Goal: Information Seeking & Learning: Learn about a topic

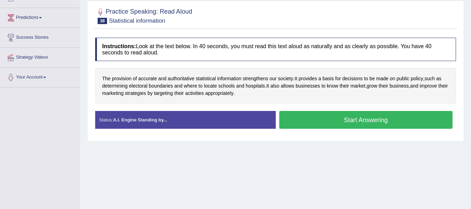
scroll to position [88, 0]
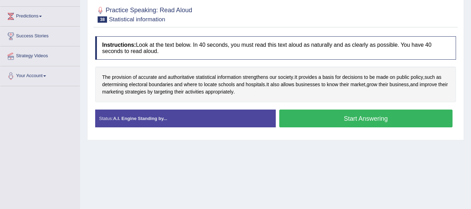
click at [398, 120] on button "Start Answering" at bounding box center [366, 119] width 174 height 18
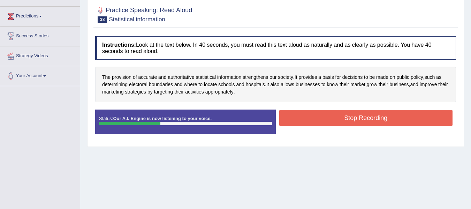
click at [327, 118] on button "Stop Recording" at bounding box center [366, 118] width 174 height 16
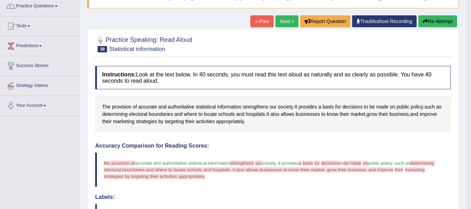
scroll to position [53, 0]
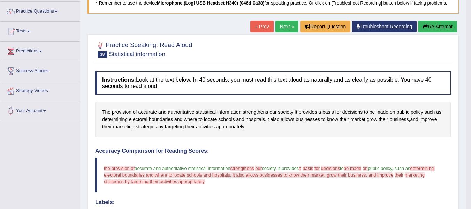
click at [432, 30] on button "Re-Attempt" at bounding box center [438, 27] width 39 height 12
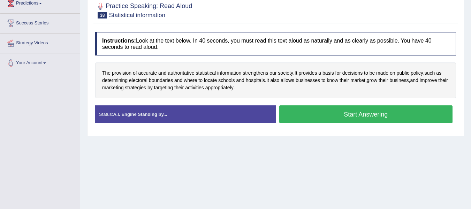
click at [343, 117] on button "Start Answering" at bounding box center [366, 114] width 174 height 18
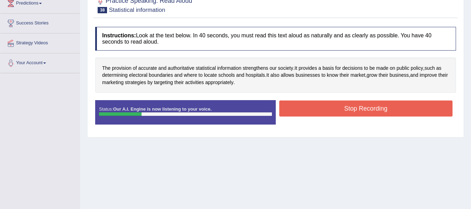
click at [379, 110] on button "Stop Recording" at bounding box center [366, 108] width 174 height 16
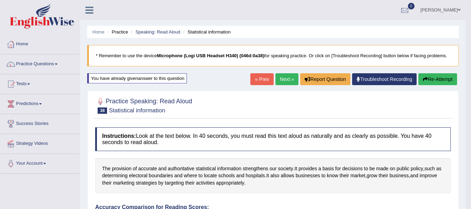
click at [434, 76] on button "Re-Attempt" at bounding box center [438, 79] width 39 height 12
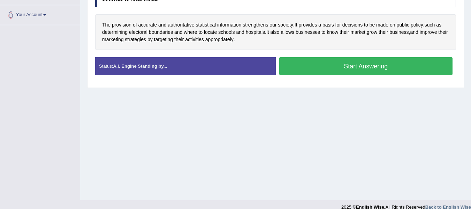
click at [337, 72] on button "Start Answering" at bounding box center [366, 66] width 174 height 18
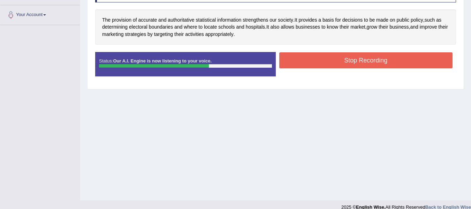
click at [297, 61] on button "Stop Recording" at bounding box center [366, 60] width 174 height 16
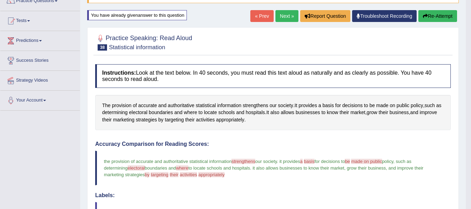
scroll to position [55, 0]
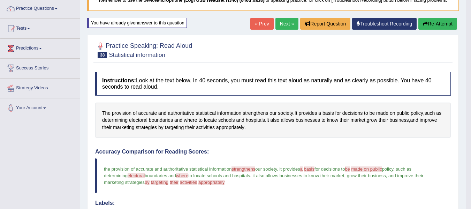
click at [441, 23] on button "Re-Attempt" at bounding box center [438, 24] width 39 height 12
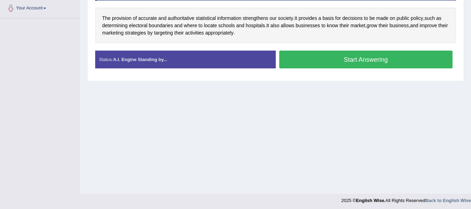
scroll to position [157, 0]
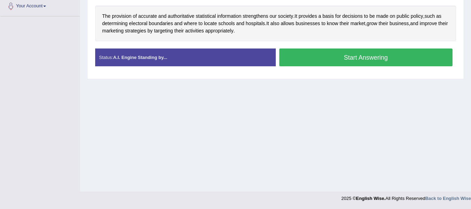
click at [324, 57] on button "Start Answering" at bounding box center [366, 57] width 174 height 18
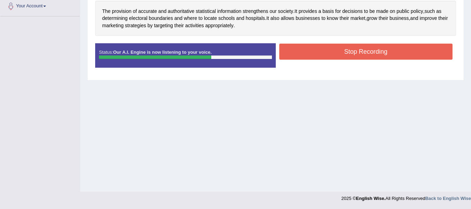
click at [322, 53] on button "Stop Recording" at bounding box center [366, 52] width 174 height 16
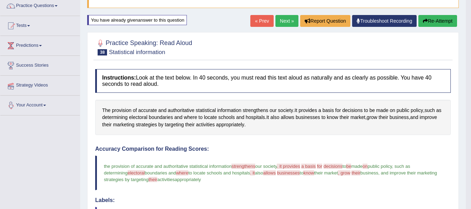
scroll to position [18, 0]
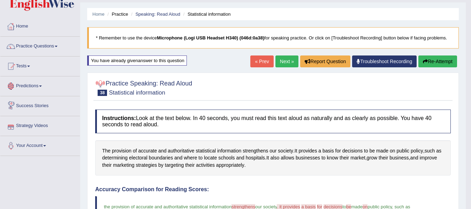
click at [436, 62] on button "Re-Attempt" at bounding box center [438, 61] width 39 height 12
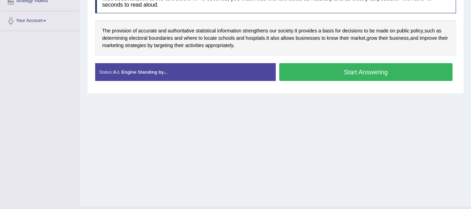
click at [347, 71] on button "Start Answering" at bounding box center [366, 72] width 174 height 18
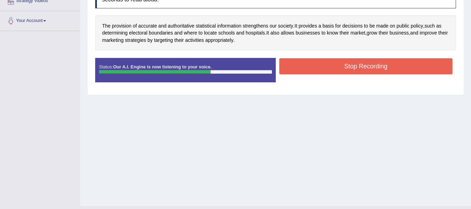
click at [307, 66] on button "Stop Recording" at bounding box center [366, 66] width 174 height 16
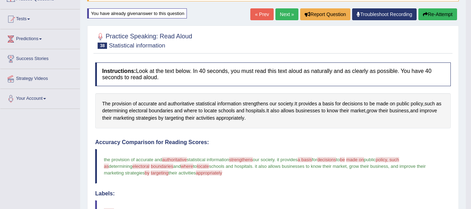
scroll to position [70, 0]
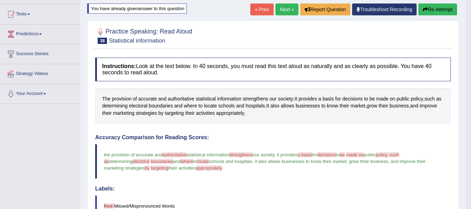
click at [449, 12] on button "Re-Attempt" at bounding box center [438, 9] width 39 height 12
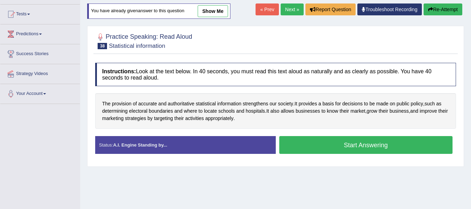
click at [309, 142] on button "Start Answering" at bounding box center [366, 145] width 174 height 18
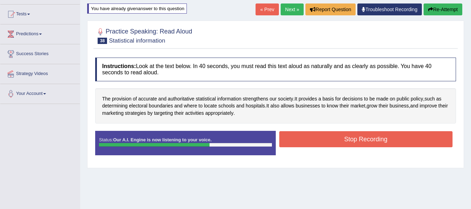
click at [329, 139] on button "Stop Recording" at bounding box center [366, 139] width 174 height 16
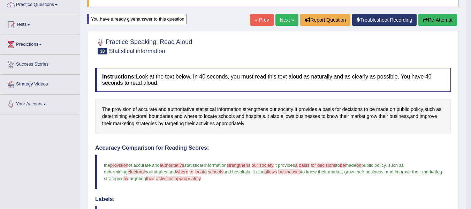
scroll to position [35, 0]
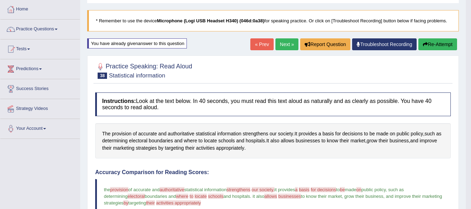
click at [423, 42] on icon "button" at bounding box center [425, 44] width 5 height 5
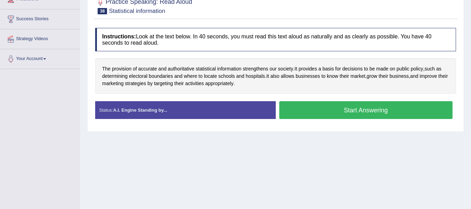
click at [307, 112] on button "Start Answering" at bounding box center [366, 110] width 174 height 18
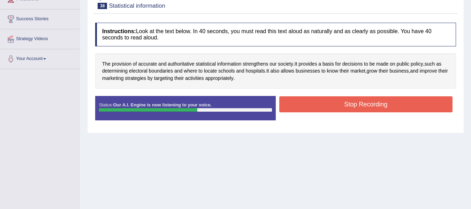
click at [325, 102] on button "Stop Recording" at bounding box center [366, 104] width 174 height 16
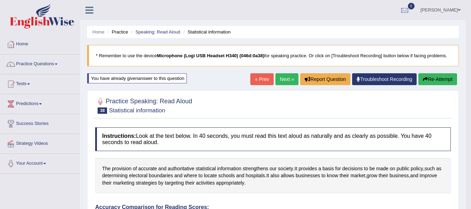
click at [287, 79] on link "Next »" at bounding box center [287, 79] width 23 height 12
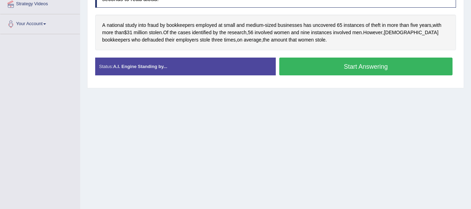
scroll to position [105, 0]
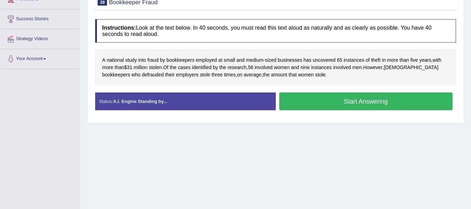
click at [349, 98] on button "Start Answering" at bounding box center [366, 101] width 174 height 18
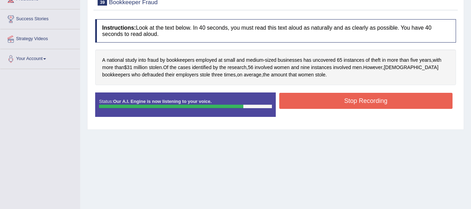
click at [303, 97] on button "Stop Recording" at bounding box center [366, 101] width 174 height 16
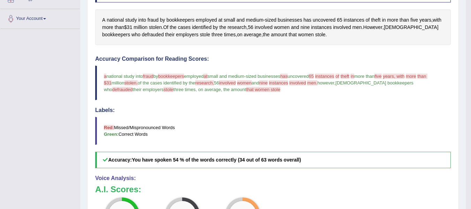
scroll to position [70, 0]
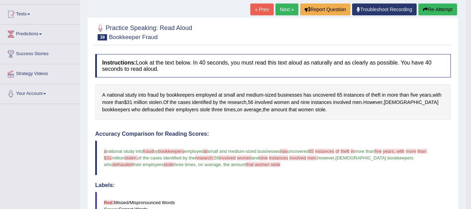
click at [454, 8] on button "Re-Attempt" at bounding box center [438, 9] width 39 height 12
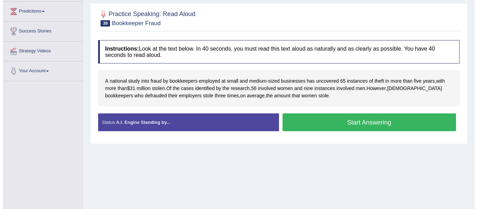
scroll to position [105, 0]
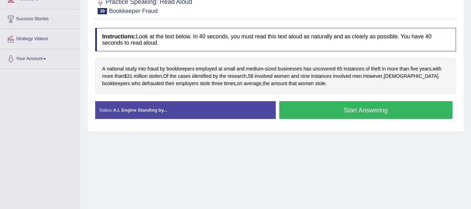
click at [338, 112] on button "Start Answering" at bounding box center [366, 110] width 174 height 18
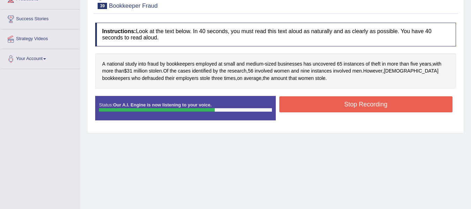
click at [319, 105] on button "Stop Recording" at bounding box center [366, 104] width 174 height 16
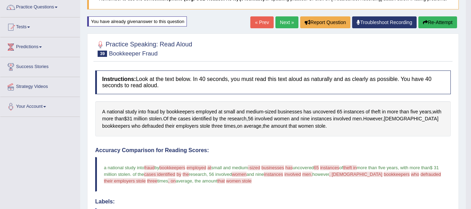
scroll to position [55, 0]
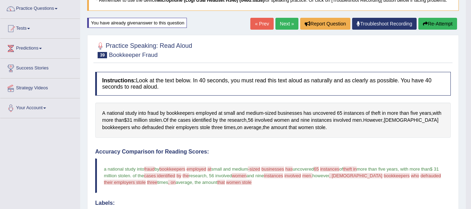
click at [447, 25] on button "Re-Attempt" at bounding box center [438, 24] width 39 height 12
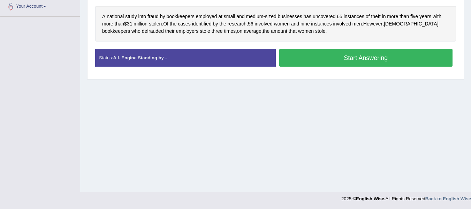
scroll to position [157, 0]
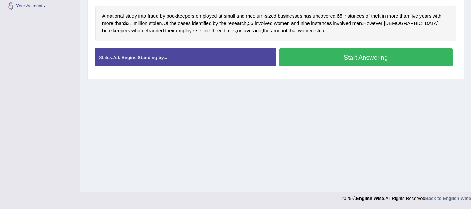
click at [297, 59] on button "Start Answering" at bounding box center [366, 57] width 174 height 18
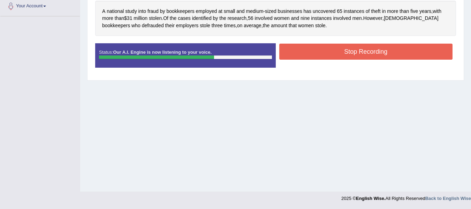
click at [322, 47] on button "Stop Recording" at bounding box center [366, 52] width 174 height 16
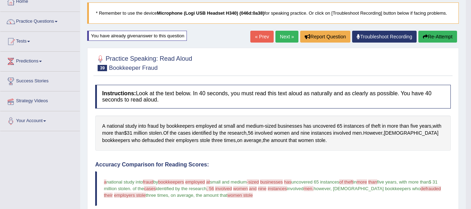
scroll to position [0, 0]
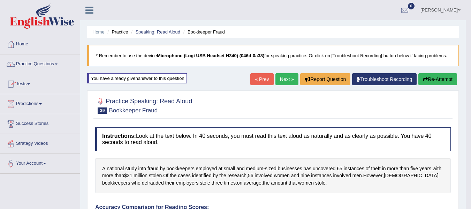
click at [432, 74] on button "Re-Attempt" at bounding box center [438, 79] width 39 height 12
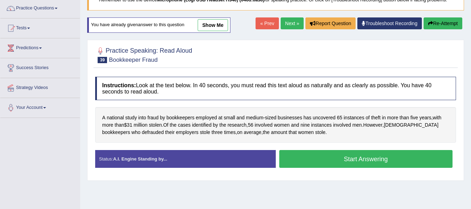
scroll to position [70, 0]
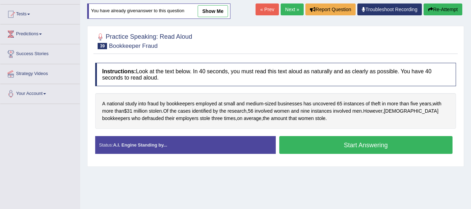
click at [397, 144] on button "Start Answering" at bounding box center [366, 145] width 174 height 18
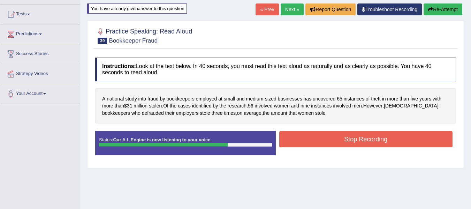
click at [313, 142] on button "Stop Recording" at bounding box center [366, 139] width 174 height 16
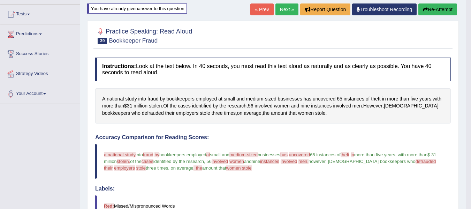
click at [427, 10] on button "Re-Attempt" at bounding box center [438, 9] width 39 height 12
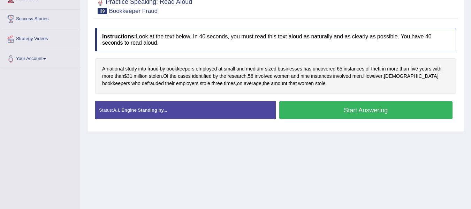
scroll to position [105, 0]
click at [320, 110] on button "Start Answering" at bounding box center [366, 110] width 174 height 18
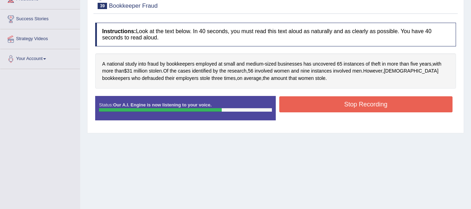
click at [319, 106] on button "Stop Recording" at bounding box center [366, 104] width 174 height 16
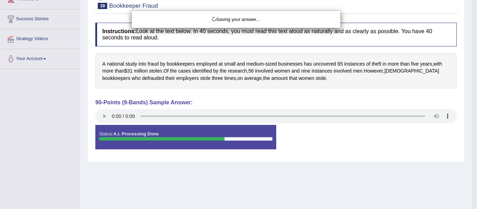
click at [103, 115] on div "Saving your answer..." at bounding box center [238, 104] width 477 height 209
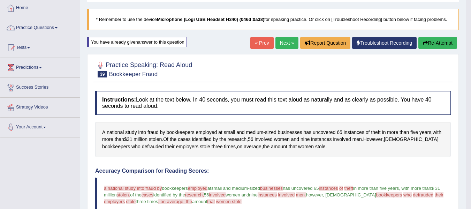
scroll to position [21, 0]
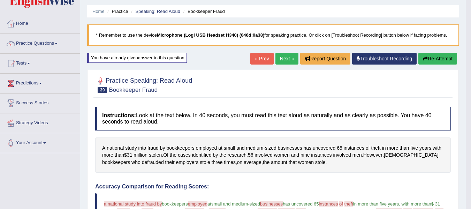
click at [444, 60] on button "Re-Attempt" at bounding box center [438, 59] width 39 height 12
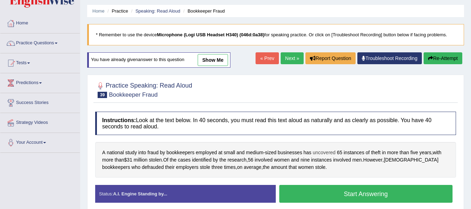
scroll to position [56, 0]
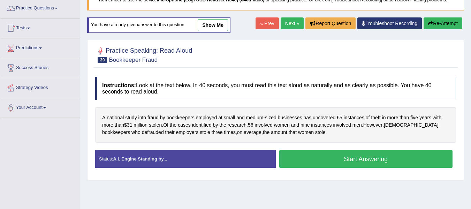
click at [324, 162] on button "Start Answering" at bounding box center [366, 159] width 174 height 18
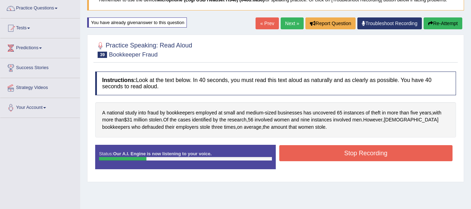
click at [373, 159] on button "Stop Recording" at bounding box center [366, 153] width 174 height 16
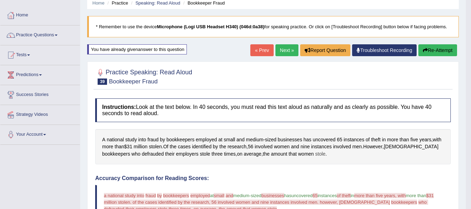
scroll to position [21, 0]
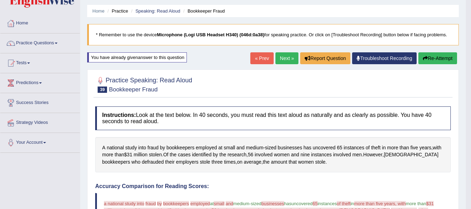
click at [438, 55] on button "Re-Attempt" at bounding box center [438, 58] width 39 height 12
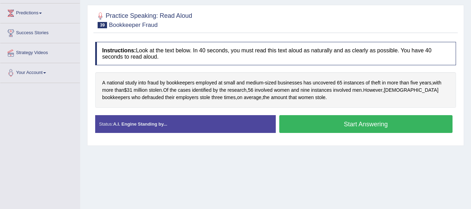
scroll to position [91, 0]
click at [338, 124] on button "Start Answering" at bounding box center [366, 124] width 174 height 18
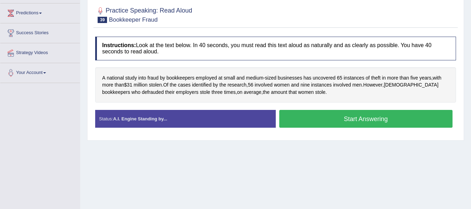
scroll to position [0, 0]
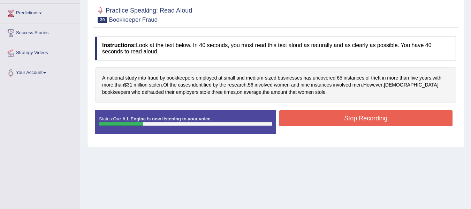
click at [378, 124] on button "Stop Recording" at bounding box center [366, 118] width 174 height 16
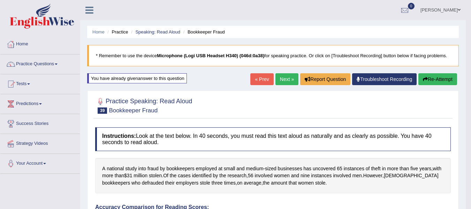
click at [283, 81] on link "Next »" at bounding box center [287, 79] width 23 height 12
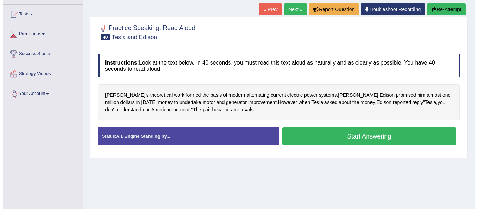
scroll to position [105, 0]
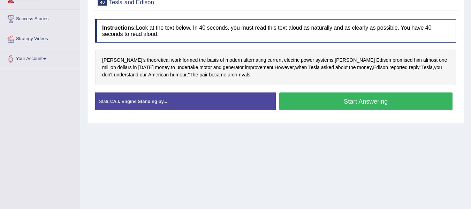
click at [318, 104] on button "Start Answering" at bounding box center [366, 101] width 174 height 18
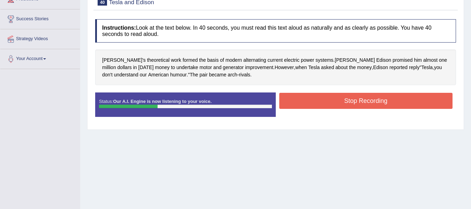
click at [298, 102] on button "Stop Recording" at bounding box center [366, 101] width 174 height 16
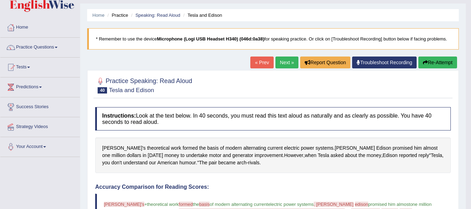
scroll to position [0, 0]
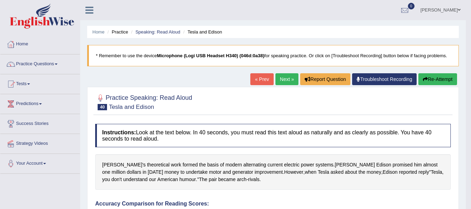
click at [288, 77] on link "Next »" at bounding box center [287, 79] width 23 height 12
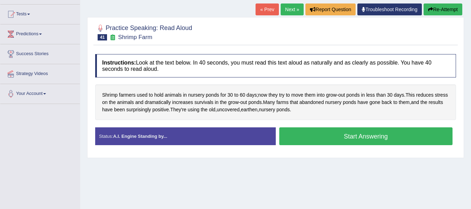
click at [372, 139] on button "Start Answering" at bounding box center [366, 136] width 174 height 18
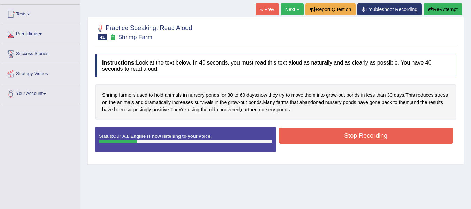
click at [333, 136] on button "Stop Recording" at bounding box center [366, 136] width 174 height 16
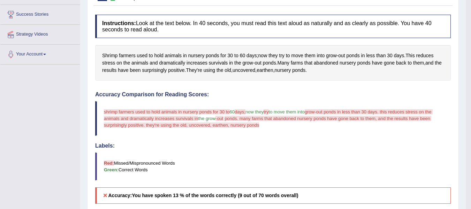
scroll to position [70, 0]
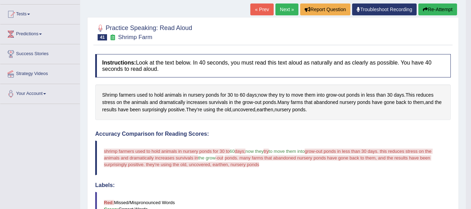
click at [428, 8] on button "Re-Attempt" at bounding box center [438, 9] width 39 height 12
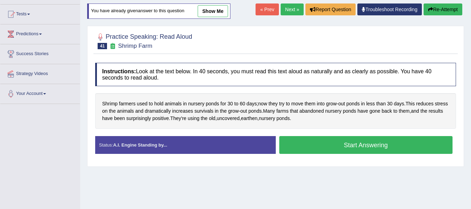
click at [319, 143] on button "Start Answering" at bounding box center [366, 145] width 174 height 18
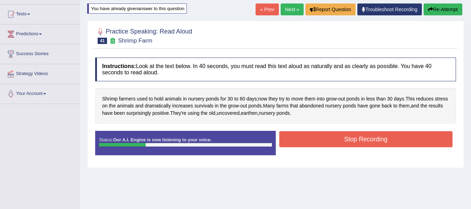
click at [363, 138] on button "Stop Recording" at bounding box center [366, 139] width 174 height 16
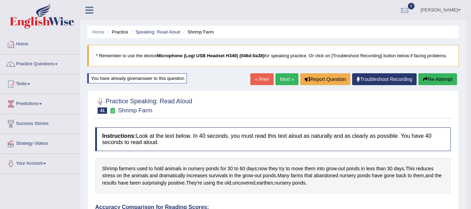
click at [440, 81] on button "Re-Attempt" at bounding box center [438, 79] width 39 height 12
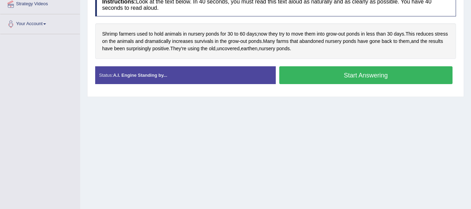
click at [306, 74] on button "Start Answering" at bounding box center [366, 75] width 174 height 18
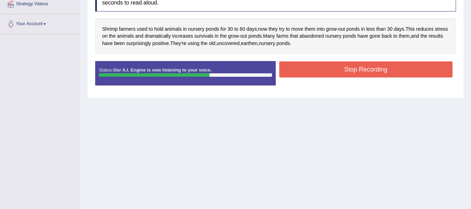
click at [304, 65] on button "Stop Recording" at bounding box center [366, 69] width 174 height 16
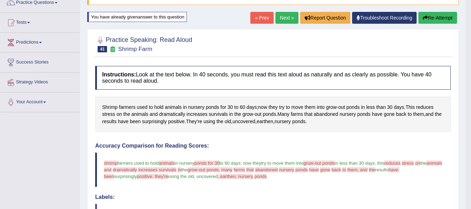
scroll to position [21, 0]
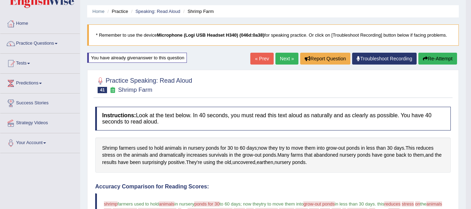
click at [280, 61] on link "Next »" at bounding box center [287, 59] width 23 height 12
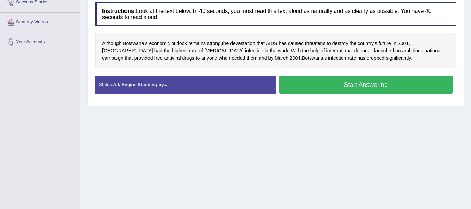
scroll to position [140, 0]
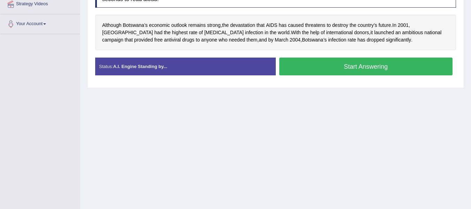
click at [342, 69] on button "Start Answering" at bounding box center [366, 67] width 174 height 18
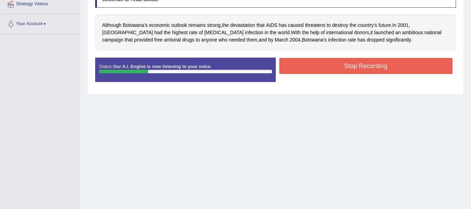
click at [336, 66] on button "Stop Recording" at bounding box center [366, 66] width 174 height 16
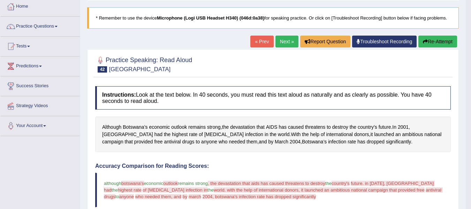
scroll to position [22, 0]
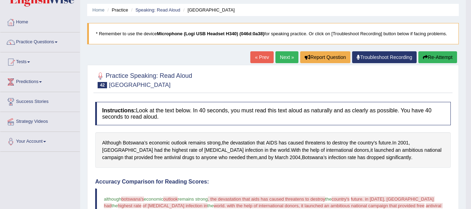
click at [445, 56] on button "Re-Attempt" at bounding box center [438, 57] width 39 height 12
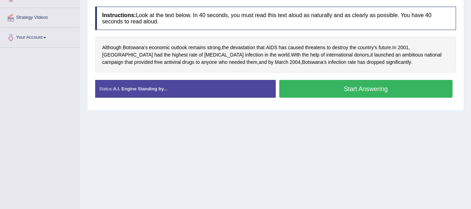
scroll to position [127, 0]
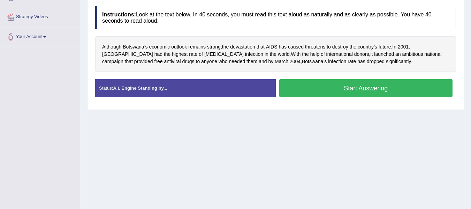
click at [360, 84] on button "Start Answering" at bounding box center [366, 88] width 174 height 18
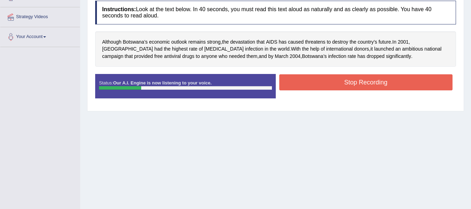
click at [356, 82] on button "Stop Recording" at bounding box center [366, 82] width 174 height 16
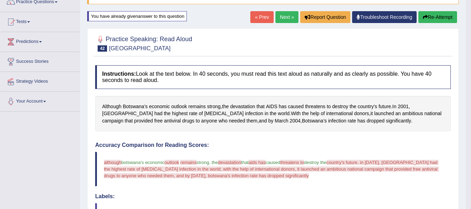
scroll to position [22, 0]
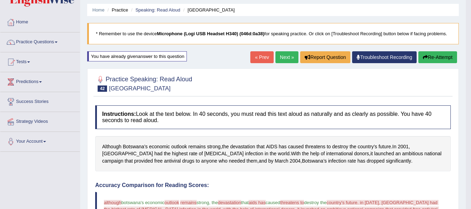
click at [443, 57] on button "Re-Attempt" at bounding box center [438, 57] width 39 height 12
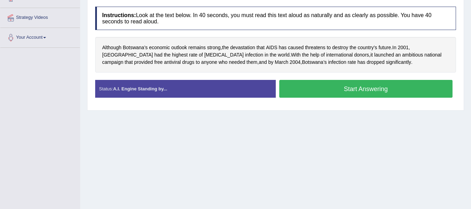
scroll to position [127, 0]
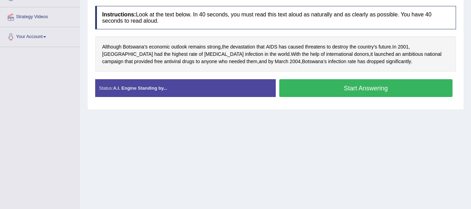
click at [321, 95] on button "Start Answering" at bounding box center [366, 88] width 174 height 18
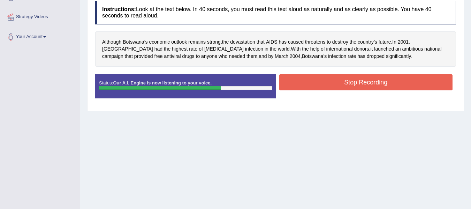
click at [290, 80] on button "Stop Recording" at bounding box center [366, 82] width 174 height 16
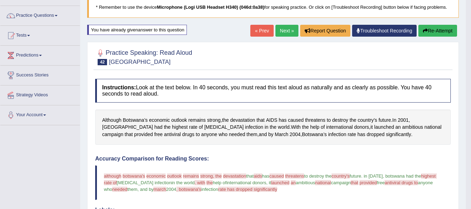
scroll to position [70, 0]
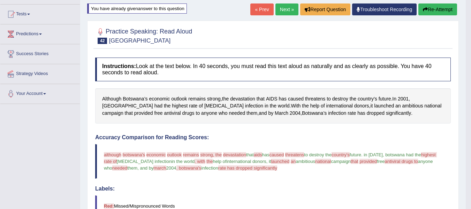
click at [447, 13] on button "Re-Attempt" at bounding box center [438, 9] width 39 height 12
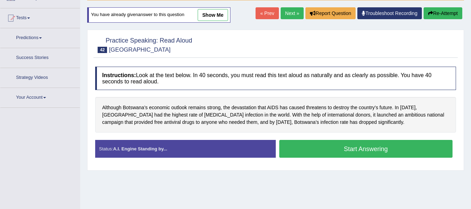
scroll to position [105, 0]
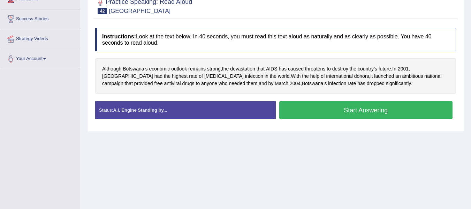
click at [375, 109] on button "Start Answering" at bounding box center [366, 110] width 174 height 18
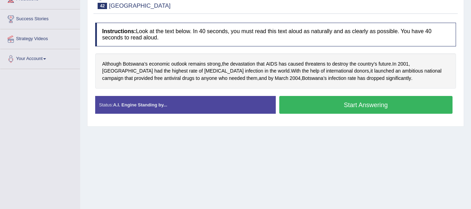
scroll to position [0, 0]
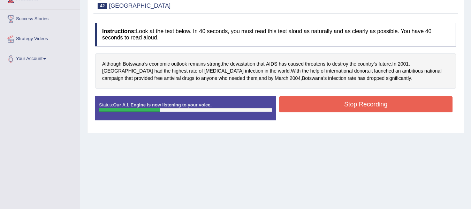
click at [333, 105] on button "Stop Recording" at bounding box center [366, 104] width 174 height 16
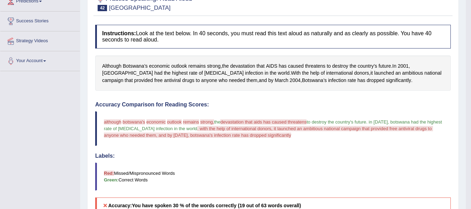
scroll to position [70, 0]
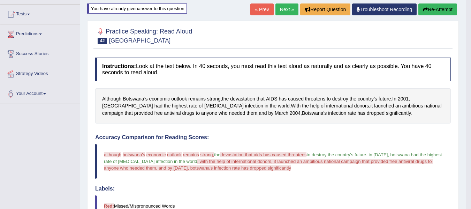
click at [437, 12] on button "Re-Attempt" at bounding box center [438, 9] width 39 height 12
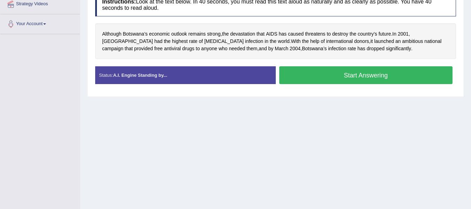
click at [309, 79] on button "Start Answering" at bounding box center [366, 75] width 174 height 18
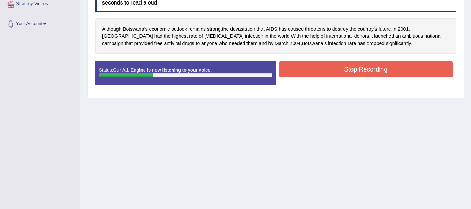
click at [342, 68] on button "Stop Recording" at bounding box center [366, 69] width 174 height 16
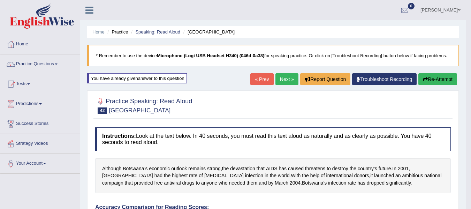
click at [280, 82] on link "Next »" at bounding box center [287, 79] width 23 height 12
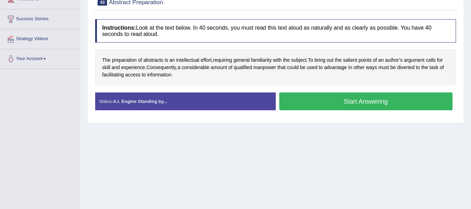
click at [335, 101] on button "Start Answering" at bounding box center [366, 101] width 174 height 18
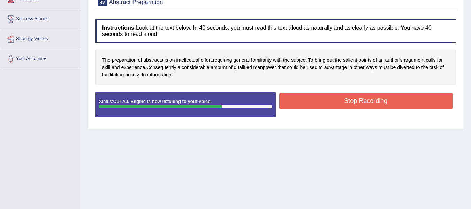
click at [320, 100] on button "Stop Recording" at bounding box center [366, 101] width 174 height 16
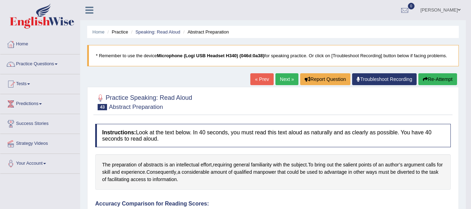
click at [444, 78] on button "Re-Attempt" at bounding box center [438, 79] width 39 height 12
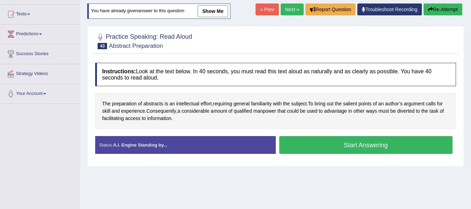
scroll to position [105, 0]
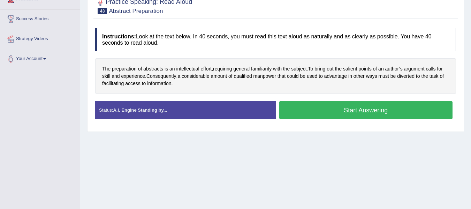
click at [316, 108] on button "Start Answering" at bounding box center [366, 110] width 174 height 18
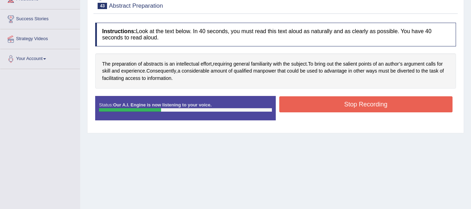
click at [352, 109] on button "Stop Recording" at bounding box center [366, 104] width 174 height 16
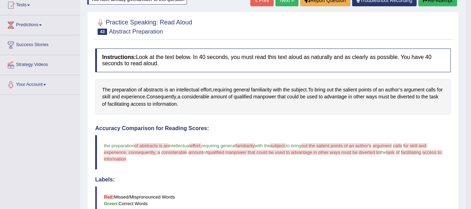
scroll to position [70, 0]
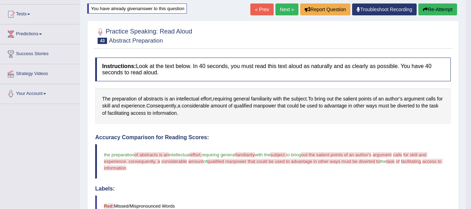
click at [435, 9] on button "Re-Attempt" at bounding box center [438, 9] width 39 height 12
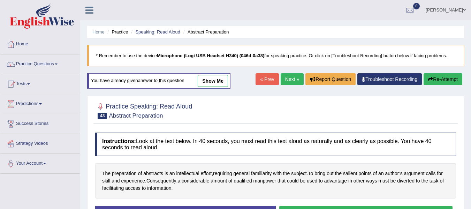
scroll to position [70, 0]
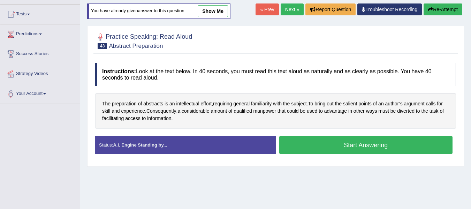
click at [319, 145] on button "Start Answering" at bounding box center [366, 145] width 174 height 18
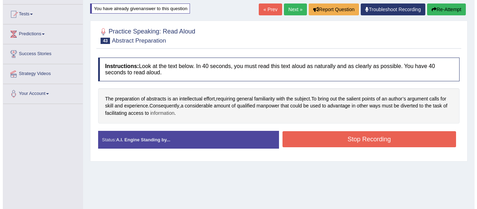
scroll to position [0, 0]
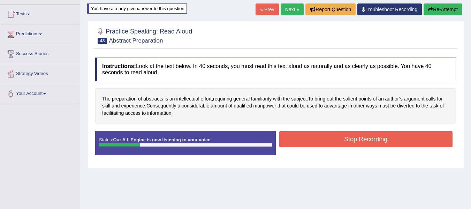
click at [339, 141] on button "Stop Recording" at bounding box center [366, 139] width 174 height 16
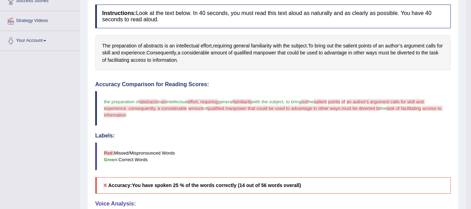
scroll to position [70, 0]
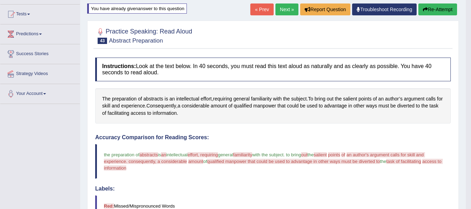
click at [290, 7] on link "Next »" at bounding box center [287, 9] width 23 height 12
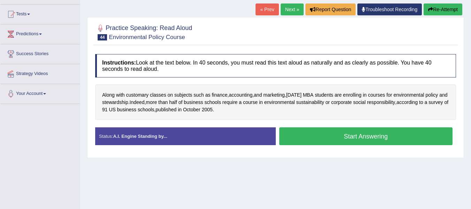
click at [296, 135] on button "Start Answering" at bounding box center [366, 136] width 174 height 18
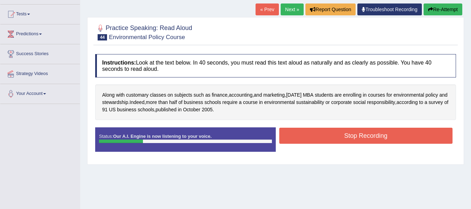
click at [447, 12] on button "Re-Attempt" at bounding box center [443, 9] width 39 height 12
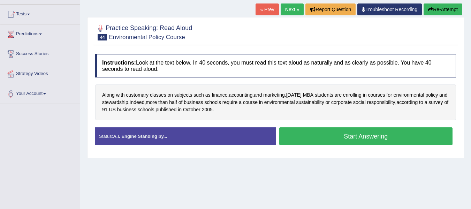
scroll to position [70, 0]
click at [299, 132] on button "Start Answering" at bounding box center [366, 136] width 174 height 18
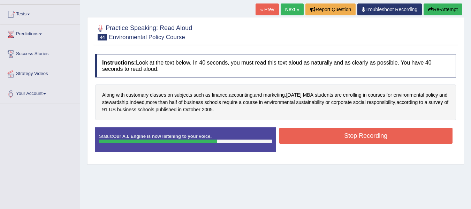
click at [305, 137] on button "Stop Recording" at bounding box center [366, 136] width 174 height 16
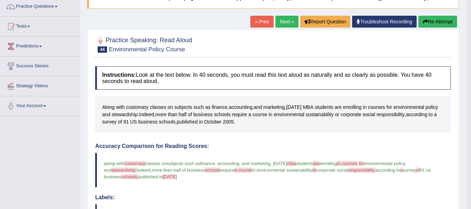
scroll to position [57, 0]
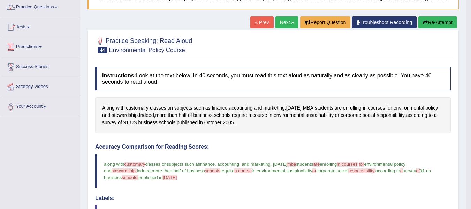
click at [426, 23] on icon "button" at bounding box center [425, 22] width 5 height 5
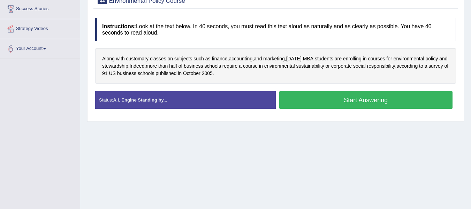
scroll to position [129, 0]
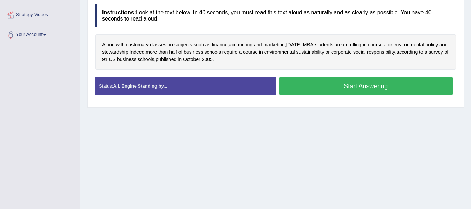
click at [338, 85] on button "Start Answering" at bounding box center [366, 86] width 174 height 18
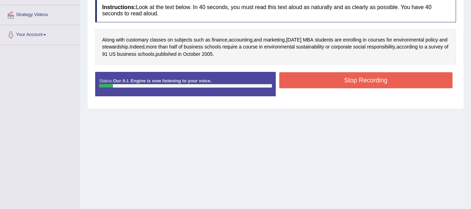
click at [346, 84] on button "Stop Recording" at bounding box center [366, 80] width 174 height 16
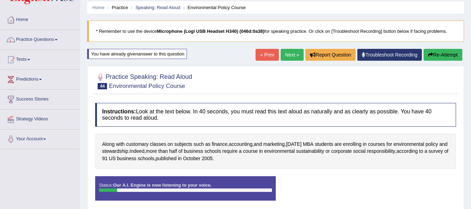
scroll to position [24, 0]
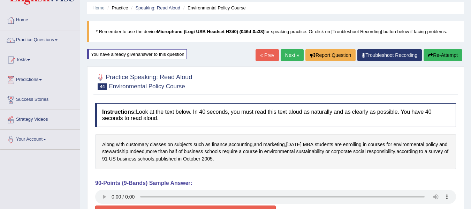
click at [456, 54] on button "Re-Attempt" at bounding box center [443, 55] width 39 height 12
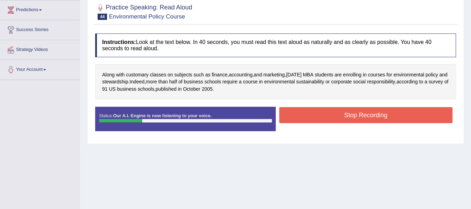
click at [370, 114] on button "Stop Recording" at bounding box center [366, 115] width 174 height 16
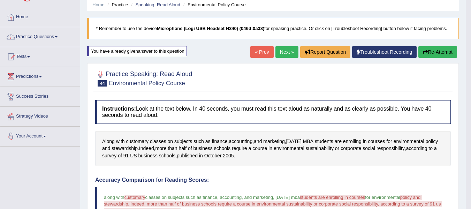
scroll to position [24, 0]
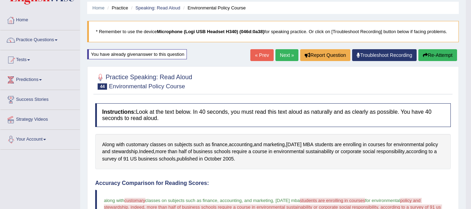
click at [427, 56] on button "Re-Attempt" at bounding box center [438, 55] width 39 height 12
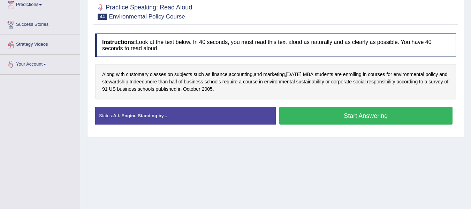
click at [347, 117] on button "Start Answering" at bounding box center [366, 116] width 174 height 18
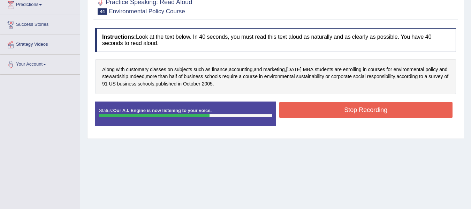
click at [302, 103] on button "Stop Recording" at bounding box center [366, 110] width 174 height 16
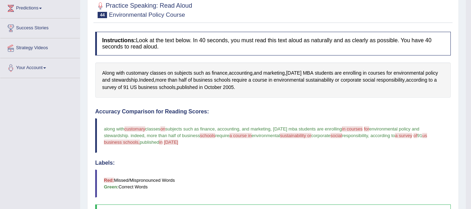
scroll to position [29, 0]
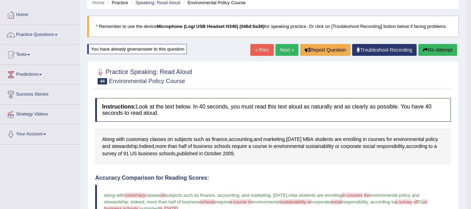
click at [432, 48] on button "Re-Attempt" at bounding box center [438, 50] width 39 height 12
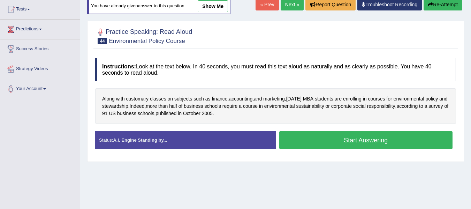
scroll to position [64, 0]
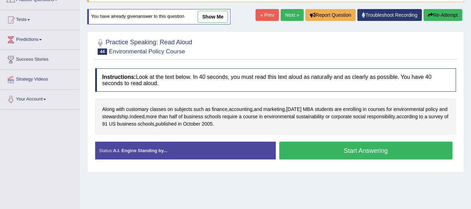
click at [306, 148] on button "Start Answering" at bounding box center [366, 151] width 174 height 18
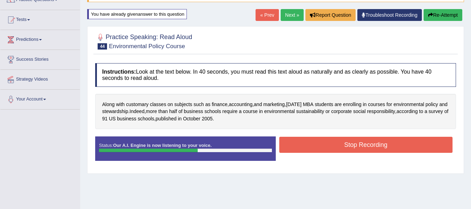
click at [372, 145] on button "Stop Recording" at bounding box center [366, 145] width 174 height 16
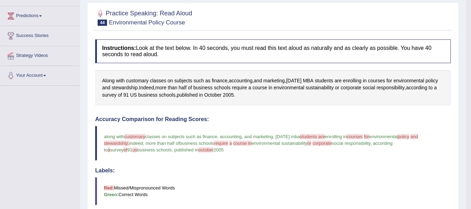
scroll to position [29, 0]
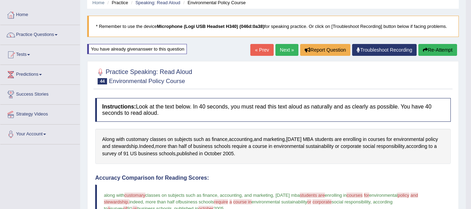
click at [287, 50] on link "Next »" at bounding box center [287, 50] width 23 height 12
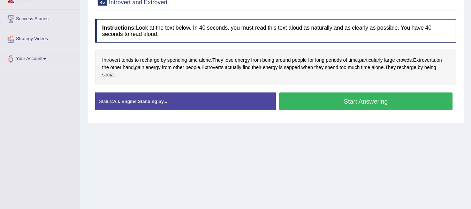
click at [366, 111] on div "Start Answering" at bounding box center [366, 102] width 181 height 20
click at [365, 102] on button "Start Answering" at bounding box center [366, 101] width 174 height 18
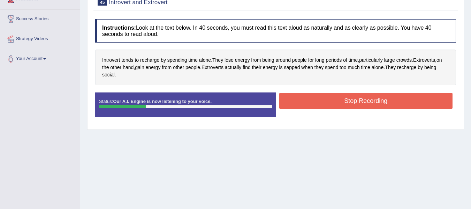
click at [370, 99] on button "Stop Recording" at bounding box center [366, 101] width 174 height 16
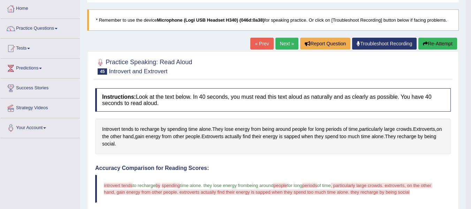
scroll to position [35, 0]
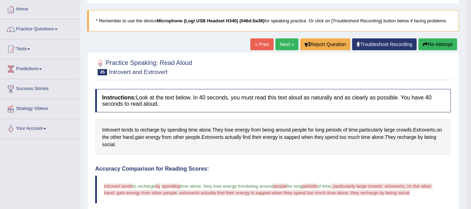
click at [433, 46] on button "Re-Attempt" at bounding box center [438, 44] width 39 height 12
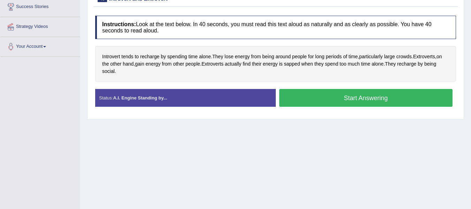
scroll to position [105, 0]
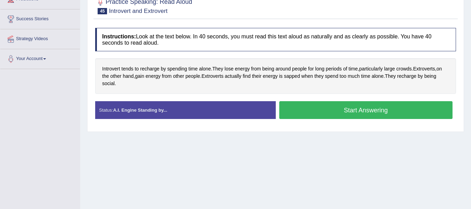
click at [342, 110] on button "Start Answering" at bounding box center [366, 110] width 174 height 18
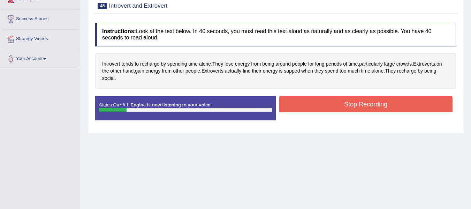
click at [382, 105] on button "Stop Recording" at bounding box center [366, 104] width 174 height 16
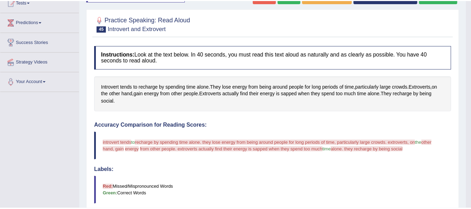
scroll to position [70, 0]
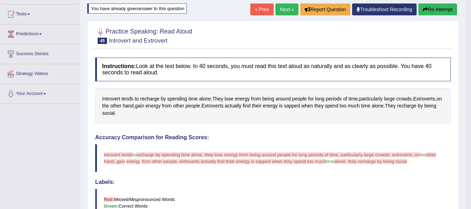
click at [437, 9] on button "Re-Attempt" at bounding box center [438, 9] width 39 height 12
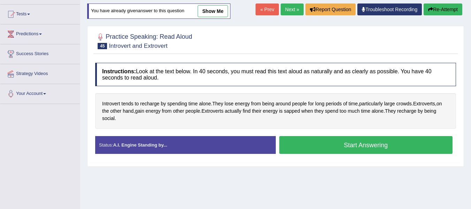
click at [309, 141] on button "Start Answering" at bounding box center [366, 145] width 174 height 18
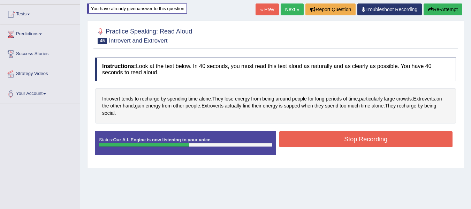
click at [331, 140] on button "Stop Recording" at bounding box center [366, 139] width 174 height 16
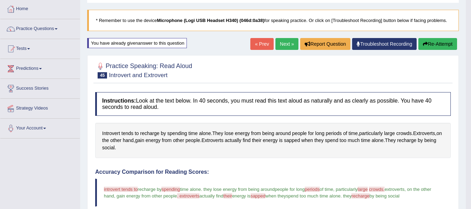
scroll to position [35, 0]
click at [290, 47] on link "Next »" at bounding box center [287, 44] width 23 height 12
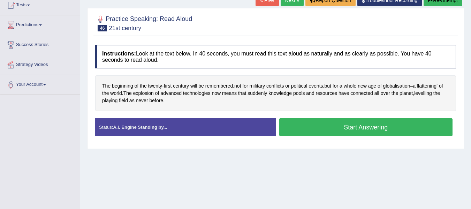
click at [308, 127] on button "Start Answering" at bounding box center [366, 127] width 174 height 18
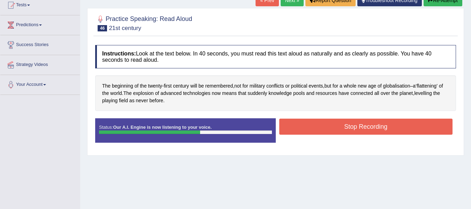
click at [395, 129] on button "Stop Recording" at bounding box center [366, 127] width 174 height 16
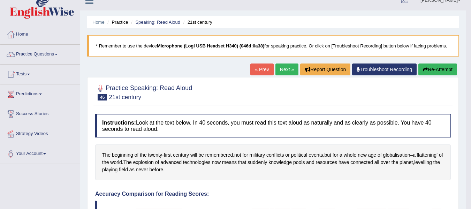
scroll to position [9, 0]
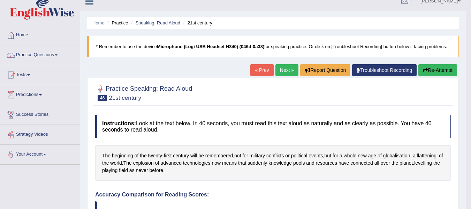
click at [436, 70] on button "Re-Attempt" at bounding box center [438, 70] width 39 height 12
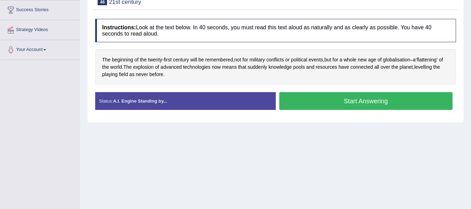
click at [359, 102] on button "Start Answering" at bounding box center [366, 101] width 174 height 18
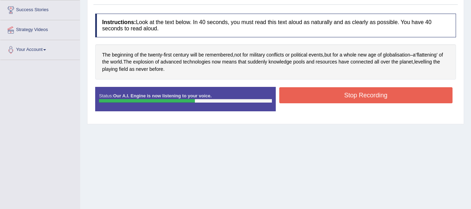
click at [304, 95] on button "Stop Recording" at bounding box center [366, 95] width 174 height 16
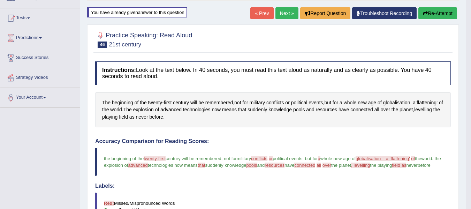
scroll to position [44, 0]
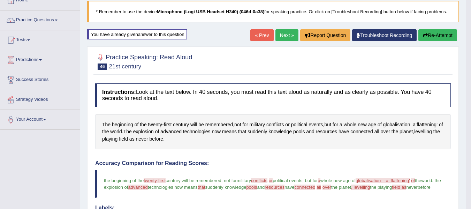
click at [280, 36] on link "Next »" at bounding box center [287, 35] width 23 height 12
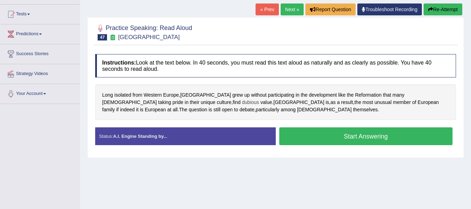
click at [242, 104] on span "dubious" at bounding box center [250, 102] width 17 height 7
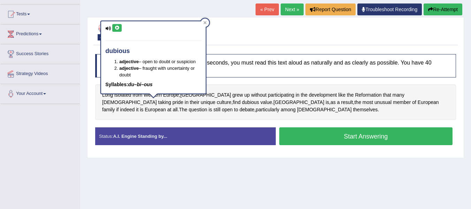
click at [119, 30] on icon at bounding box center [116, 28] width 5 height 4
click at [205, 22] on icon at bounding box center [204, 22] width 3 height 3
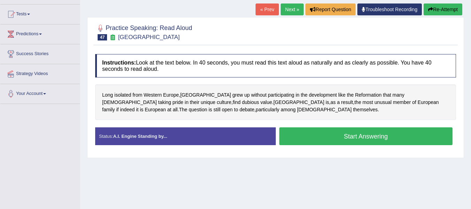
click at [309, 132] on button "Start Answering" at bounding box center [366, 136] width 174 height 18
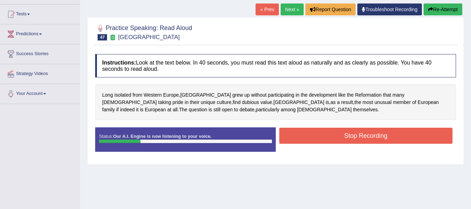
click at [390, 137] on button "Stop Recording" at bounding box center [366, 136] width 174 height 16
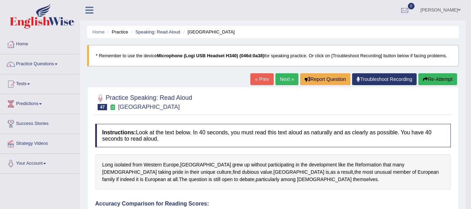
click at [283, 80] on link "Next »" at bounding box center [287, 79] width 23 height 12
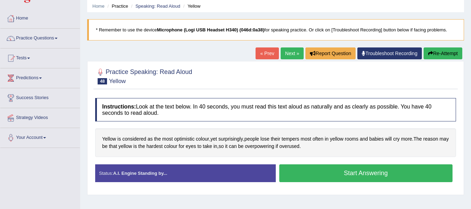
scroll to position [70, 0]
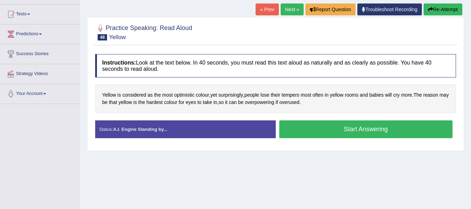
click at [328, 132] on button "Start Answering" at bounding box center [366, 129] width 174 height 18
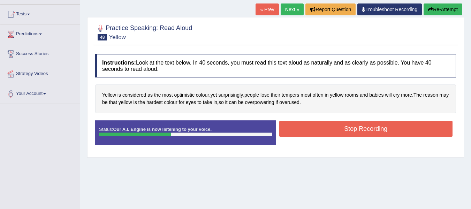
click at [319, 129] on button "Stop Recording" at bounding box center [366, 129] width 174 height 16
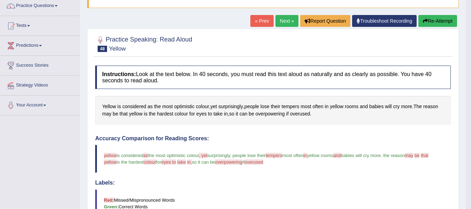
scroll to position [35, 0]
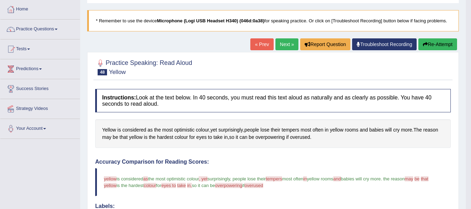
click at [281, 42] on link "Next »" at bounding box center [287, 44] width 23 height 12
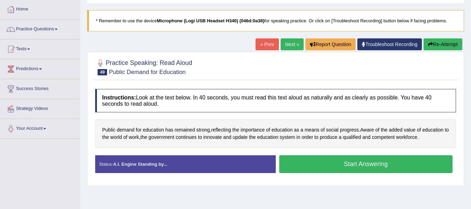
click at [341, 162] on button "Start Answering" at bounding box center [366, 164] width 174 height 18
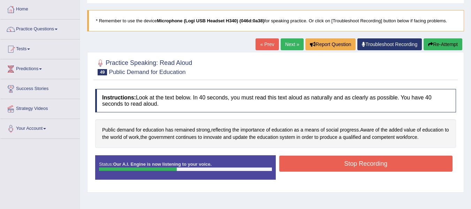
click at [368, 161] on button "Stop Recording" at bounding box center [366, 164] width 174 height 16
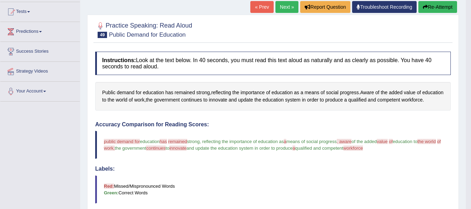
scroll to position [70, 0]
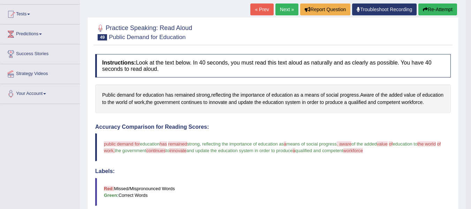
click at [283, 11] on link "Next »" at bounding box center [287, 9] width 23 height 12
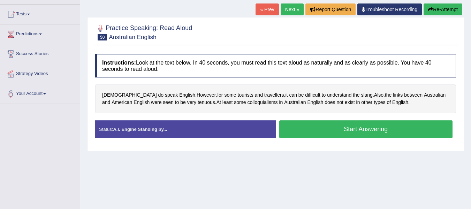
click at [355, 131] on button "Start Answering" at bounding box center [366, 129] width 174 height 18
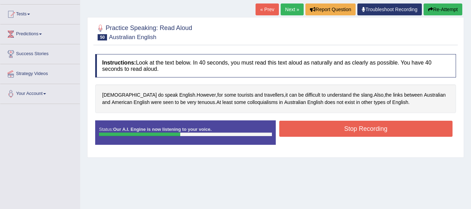
click at [373, 126] on button "Stop Recording" at bounding box center [366, 129] width 174 height 16
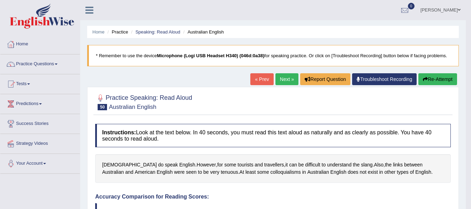
click at [291, 76] on link "Next »" at bounding box center [287, 79] width 23 height 12
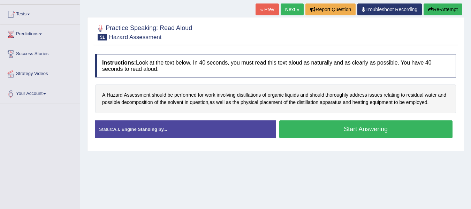
click at [380, 130] on button "Start Answering" at bounding box center [366, 129] width 174 height 18
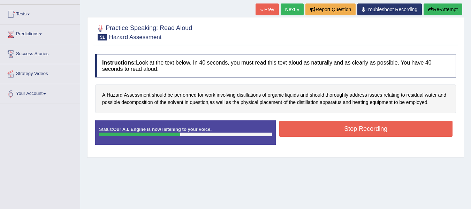
click at [395, 131] on button "Stop Recording" at bounding box center [366, 129] width 174 height 16
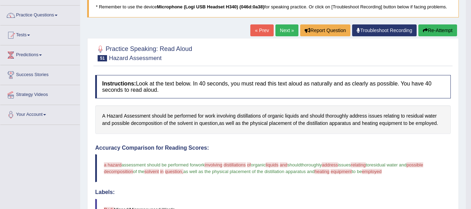
scroll to position [35, 0]
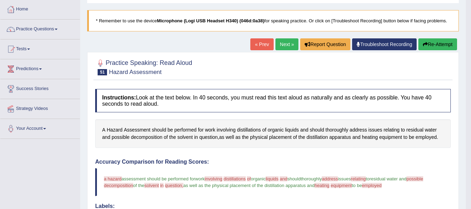
click at [282, 43] on link "Next »" at bounding box center [287, 44] width 23 height 12
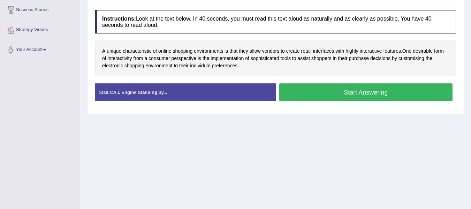
click at [336, 97] on button "Start Answering" at bounding box center [366, 92] width 174 height 18
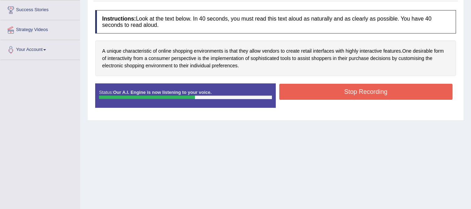
click at [313, 87] on button "Stop Recording" at bounding box center [366, 92] width 174 height 16
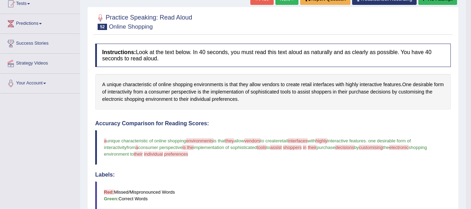
scroll to position [79, 0]
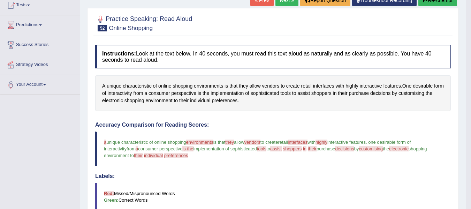
click at [427, 5] on button "Re-Attempt" at bounding box center [438, 0] width 39 height 12
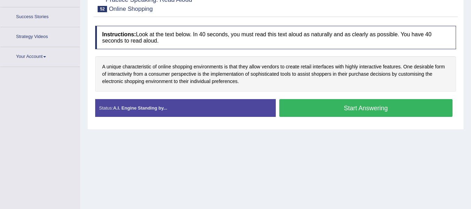
scroll to position [123, 0]
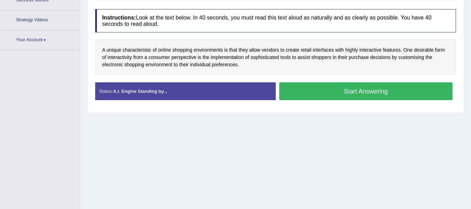
click at [314, 88] on button "Start Answering" at bounding box center [366, 91] width 174 height 18
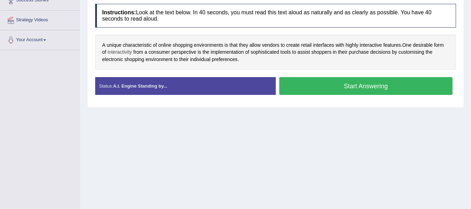
scroll to position [0, 0]
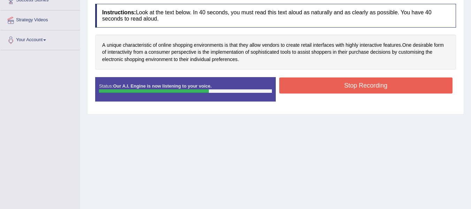
click at [345, 86] on button "Stop Recording" at bounding box center [366, 85] width 174 height 16
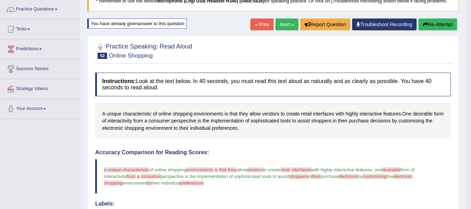
scroll to position [54, 0]
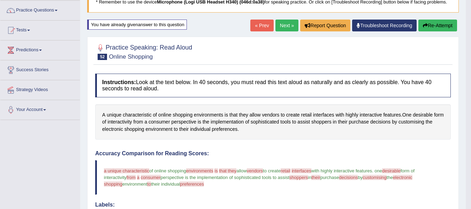
click at [444, 22] on button "Re-Attempt" at bounding box center [438, 26] width 39 height 12
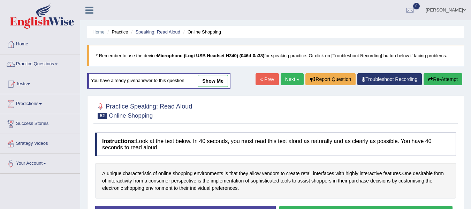
scroll to position [129, 0]
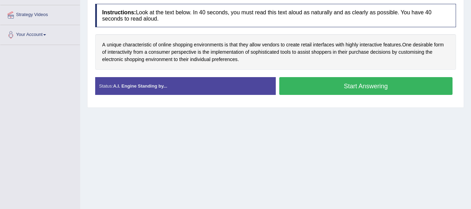
click at [393, 87] on button "Start Answering" at bounding box center [366, 86] width 174 height 18
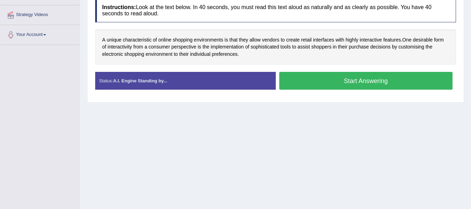
scroll to position [0, 0]
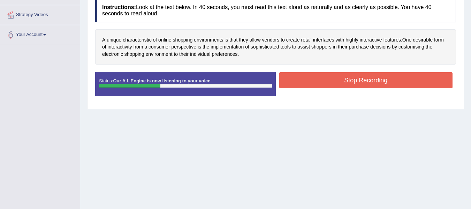
click at [314, 83] on button "Stop Recording" at bounding box center [366, 80] width 174 height 16
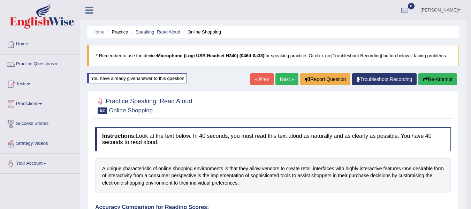
click at [289, 73] on link "Next »" at bounding box center [287, 79] width 23 height 12
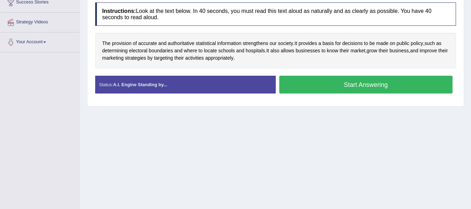
click at [300, 84] on button "Start Answering" at bounding box center [366, 85] width 174 height 18
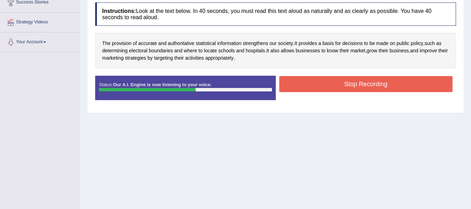
click at [323, 80] on button "Stop Recording" at bounding box center [366, 84] width 174 height 16
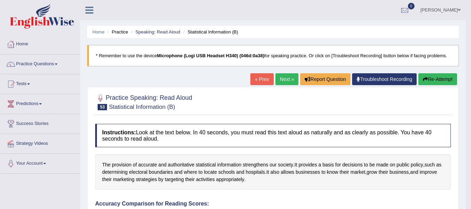
click at [437, 81] on button "Re-Attempt" at bounding box center [438, 79] width 39 height 12
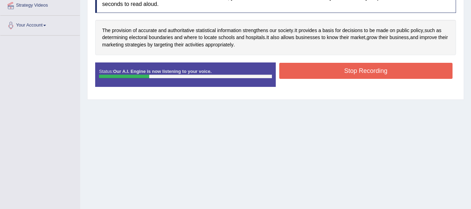
click at [289, 70] on button "Stop Recording" at bounding box center [366, 71] width 174 height 16
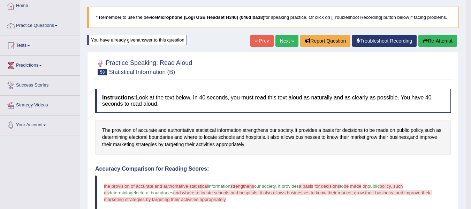
scroll to position [33, 0]
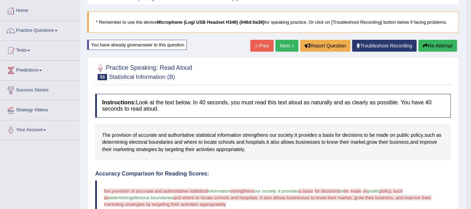
click at [433, 42] on button "Re-Attempt" at bounding box center [438, 46] width 39 height 12
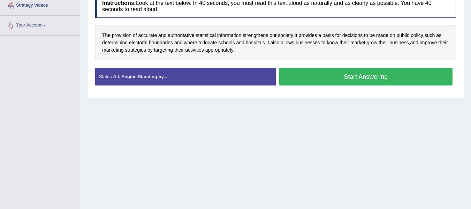
click at [348, 80] on button "Start Answering" at bounding box center [366, 77] width 174 height 18
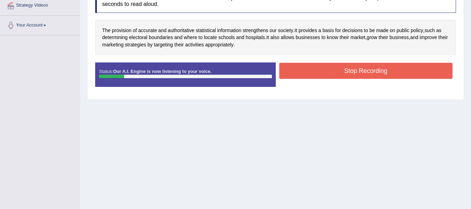
click at [347, 70] on button "Stop Recording" at bounding box center [366, 71] width 174 height 16
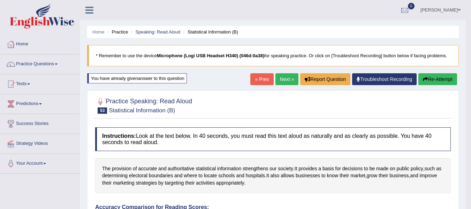
click at [282, 78] on link "Next »" at bounding box center [287, 79] width 23 height 12
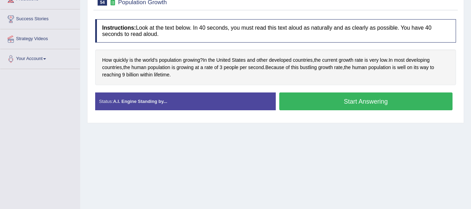
click at [300, 100] on button "Start Answering" at bounding box center [366, 101] width 174 height 18
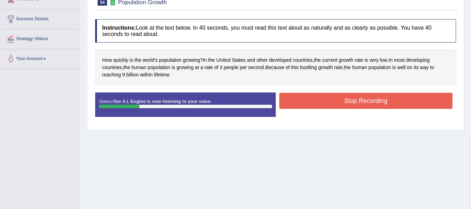
click at [388, 101] on button "Stop Recording" at bounding box center [366, 101] width 174 height 16
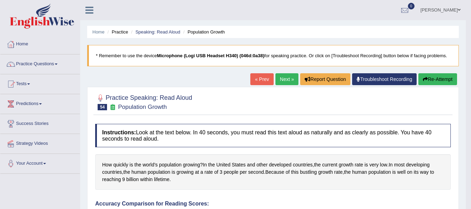
click at [282, 78] on link "Next »" at bounding box center [287, 79] width 23 height 12
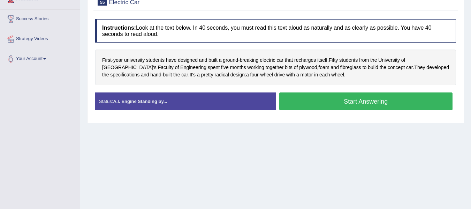
click at [316, 106] on button "Start Answering" at bounding box center [366, 101] width 174 height 18
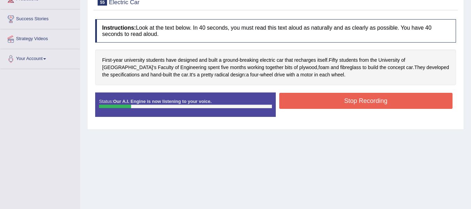
click at [324, 99] on button "Stop Recording" at bounding box center [366, 101] width 174 height 16
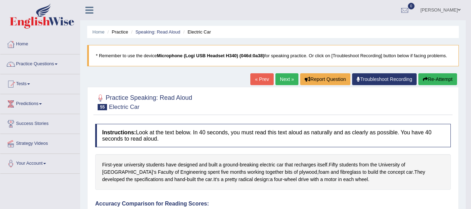
click at [281, 76] on link "Next »" at bounding box center [287, 79] width 23 height 12
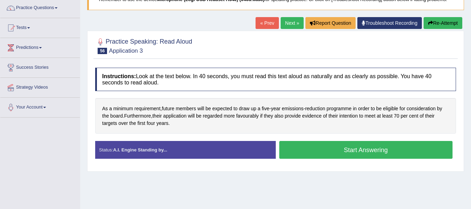
scroll to position [105, 0]
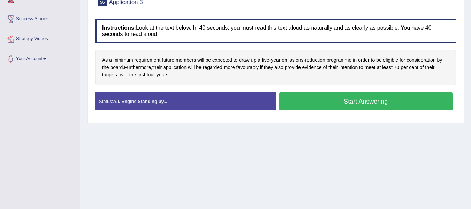
click at [304, 105] on button "Start Answering" at bounding box center [366, 101] width 174 height 18
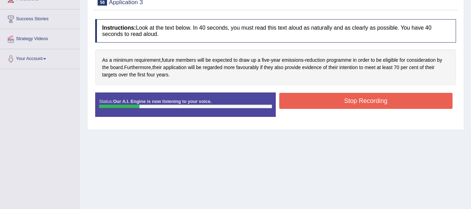
click at [309, 102] on button "Stop Recording" at bounding box center [366, 101] width 174 height 16
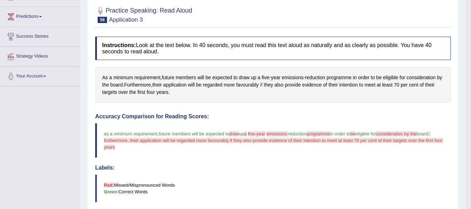
scroll to position [70, 0]
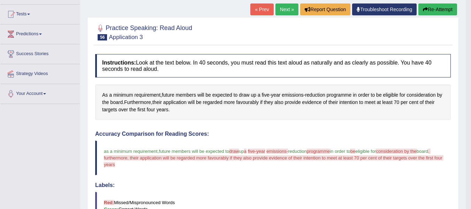
click at [290, 9] on link "Next »" at bounding box center [287, 9] width 23 height 12
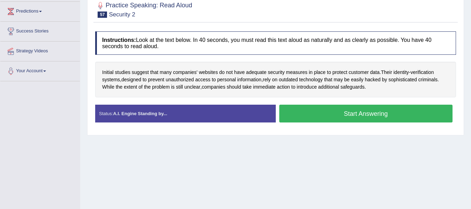
scroll to position [105, 0]
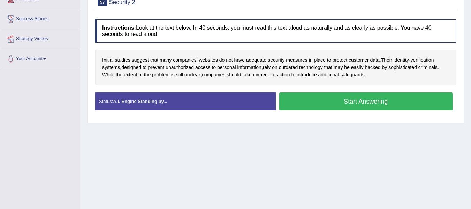
click at [364, 100] on button "Start Answering" at bounding box center [366, 101] width 174 height 18
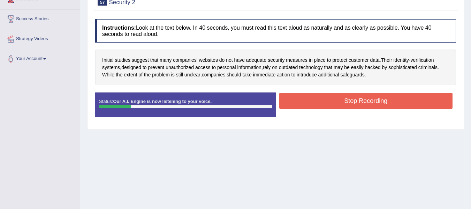
click at [358, 104] on button "Stop Recording" at bounding box center [366, 101] width 174 height 16
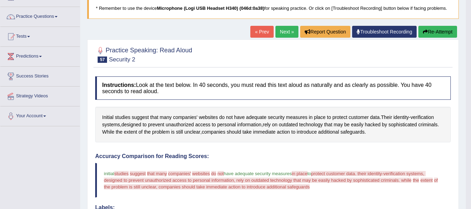
scroll to position [35, 0]
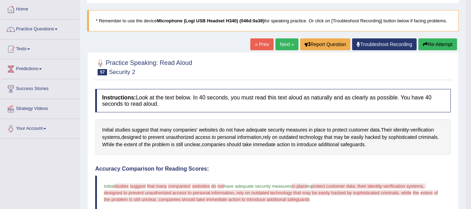
click at [436, 47] on button "Re-Attempt" at bounding box center [438, 44] width 39 height 12
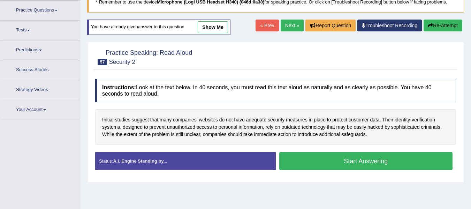
scroll to position [144, 0]
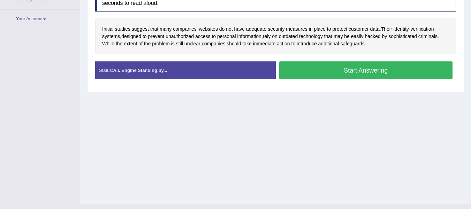
click at [301, 61] on button "Start Answering" at bounding box center [366, 70] width 174 height 18
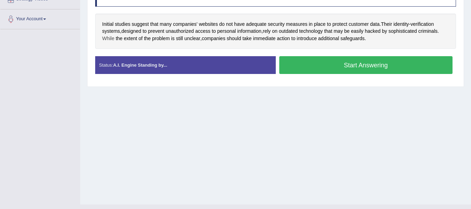
scroll to position [157, 0]
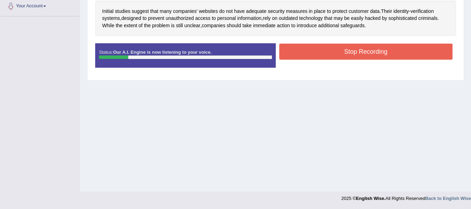
click at [353, 54] on button "Stop Recording" at bounding box center [366, 52] width 174 height 16
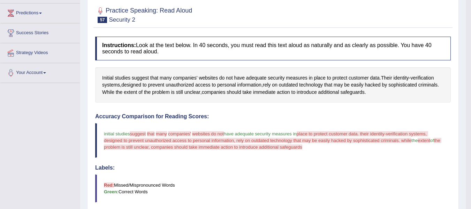
scroll to position [53, 0]
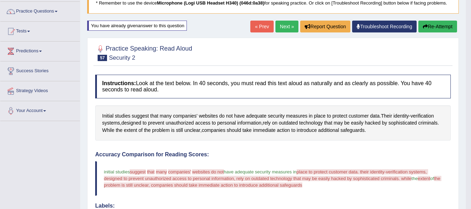
click at [450, 28] on button "Re-Attempt" at bounding box center [438, 27] width 39 height 12
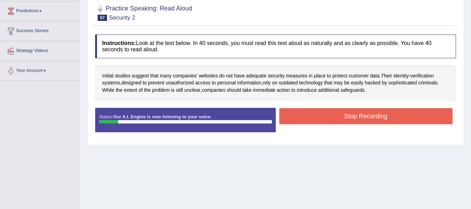
click at [357, 118] on button "Stop Recording" at bounding box center [366, 116] width 174 height 16
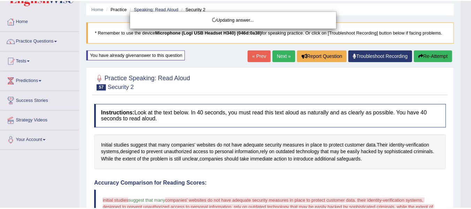
scroll to position [23, 0]
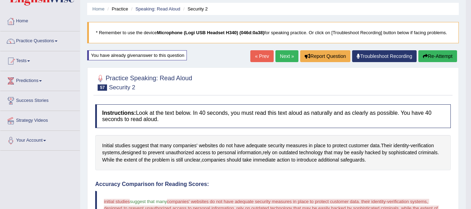
click at [440, 54] on button "Re-Attempt" at bounding box center [438, 56] width 39 height 12
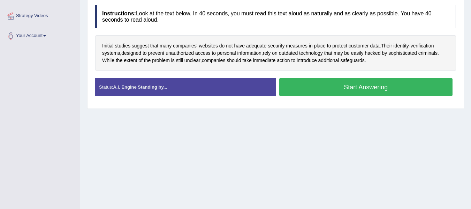
click at [297, 90] on button "Start Answering" at bounding box center [366, 87] width 174 height 18
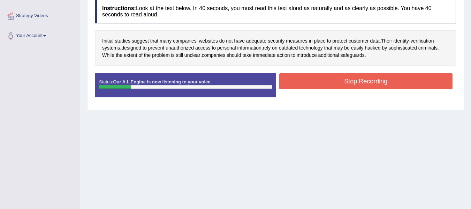
click at [357, 82] on button "Stop Recording" at bounding box center [366, 81] width 174 height 16
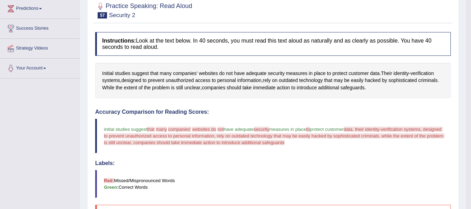
scroll to position [93, 0]
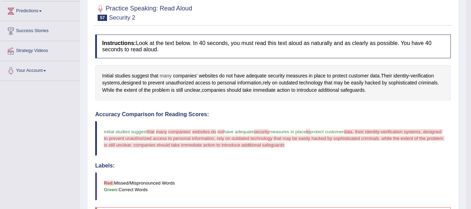
click at [165, 75] on span "many" at bounding box center [166, 75] width 12 height 7
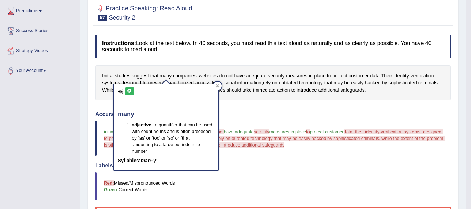
click at [128, 90] on icon at bounding box center [129, 91] width 5 height 4
click at [180, 76] on span "companies'" at bounding box center [185, 75] width 24 height 7
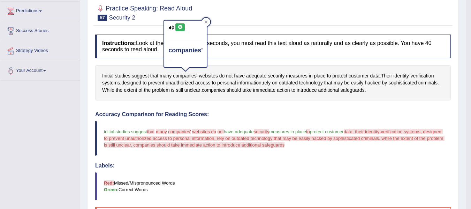
click at [178, 26] on icon at bounding box center [180, 27] width 5 height 4
click at [184, 28] on button at bounding box center [179, 27] width 9 height 8
click at [179, 28] on icon at bounding box center [180, 27] width 5 height 4
click at [178, 28] on icon at bounding box center [180, 27] width 5 height 4
click at [204, 76] on span "websites" at bounding box center [208, 75] width 19 height 7
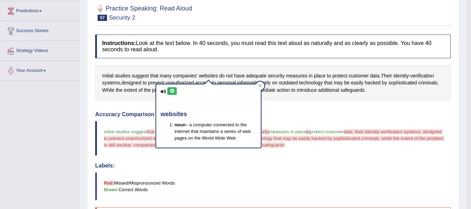
click at [173, 89] on icon at bounding box center [172, 91] width 5 height 4
click at [277, 75] on span "security" at bounding box center [276, 75] width 17 height 7
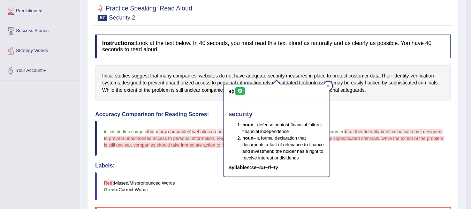
click at [239, 88] on button at bounding box center [239, 91] width 9 height 8
click at [328, 87] on icon at bounding box center [328, 85] width 3 height 3
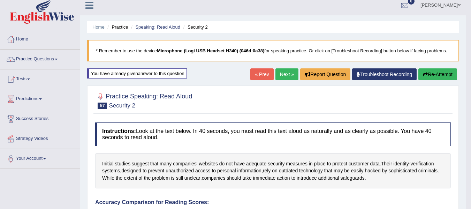
scroll to position [0, 0]
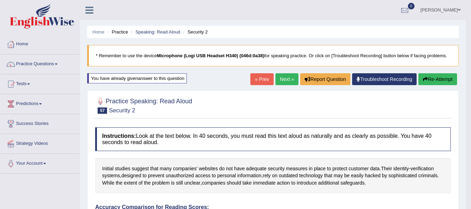
click at [448, 79] on button "Re-Attempt" at bounding box center [438, 79] width 39 height 12
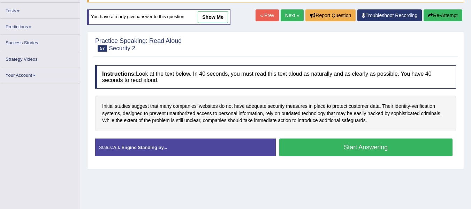
scroll to position [70, 0]
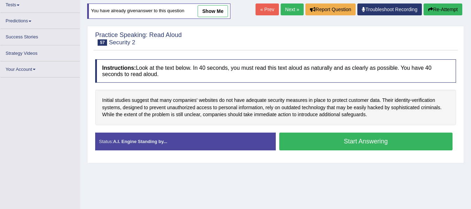
click at [303, 134] on button "Start Answering" at bounding box center [366, 142] width 174 height 18
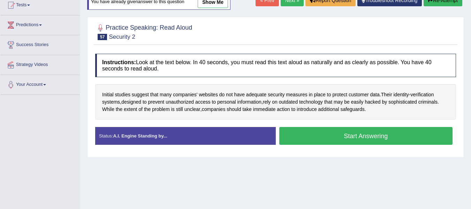
click at [312, 134] on button "Start Answering" at bounding box center [366, 136] width 174 height 18
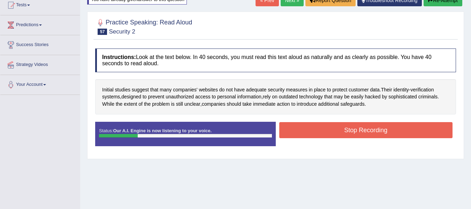
click at [357, 128] on button "Stop Recording" at bounding box center [366, 130] width 174 height 16
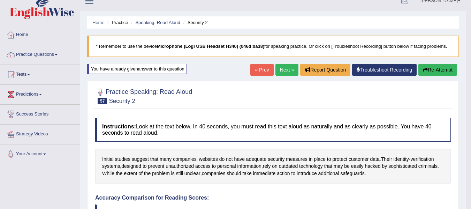
scroll to position [9, 0]
click at [444, 71] on button "Re-Attempt" at bounding box center [438, 70] width 39 height 12
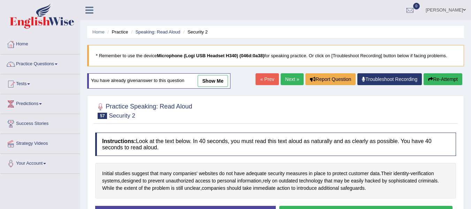
scroll to position [91, 0]
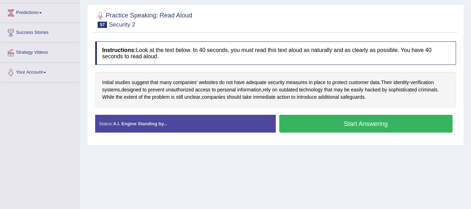
click at [319, 115] on button "Start Answering" at bounding box center [366, 124] width 174 height 18
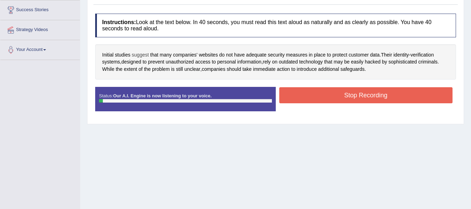
scroll to position [114, 0]
click at [350, 98] on button "Stop Recording" at bounding box center [366, 95] width 174 height 16
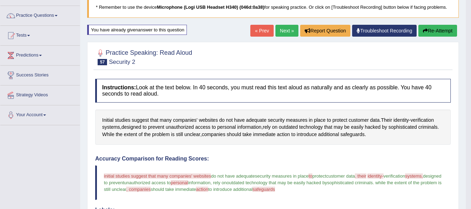
scroll to position [0, 0]
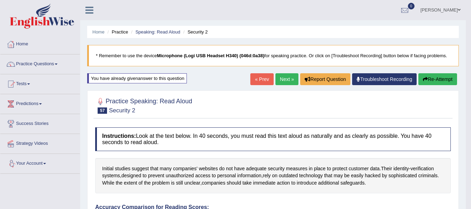
click at [281, 81] on link "Next »" at bounding box center [287, 79] width 23 height 12
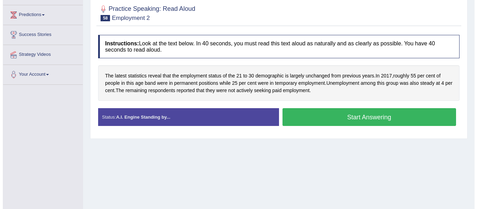
scroll to position [105, 0]
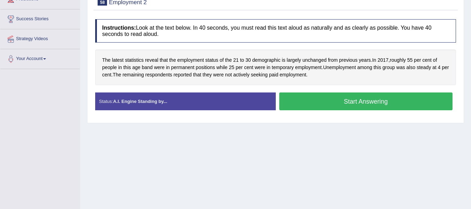
click at [357, 101] on button "Start Answering" at bounding box center [366, 101] width 174 height 18
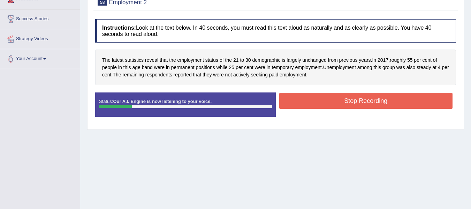
click at [361, 101] on button "Stop Recording" at bounding box center [366, 101] width 174 height 16
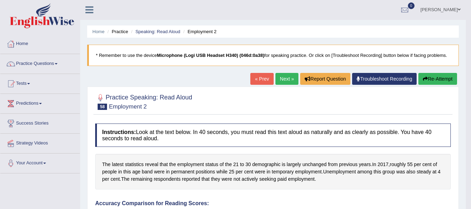
scroll to position [0, 0]
click at [277, 77] on link "Next »" at bounding box center [287, 79] width 23 height 12
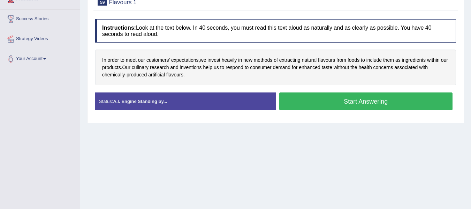
click at [336, 101] on button "Start Answering" at bounding box center [366, 101] width 174 height 18
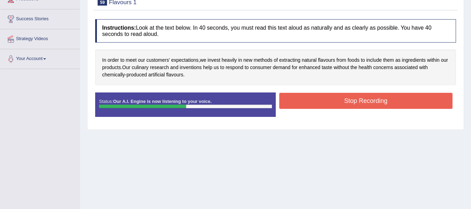
click at [312, 100] on button "Stop Recording" at bounding box center [366, 101] width 174 height 16
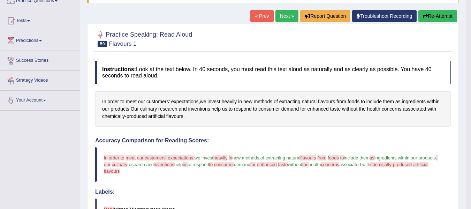
scroll to position [35, 0]
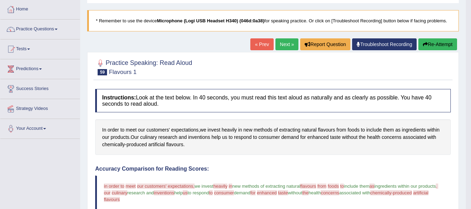
click at [447, 43] on button "Re-Attempt" at bounding box center [438, 44] width 39 height 12
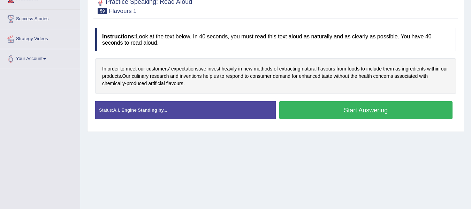
click at [325, 111] on button "Start Answering" at bounding box center [366, 110] width 174 height 18
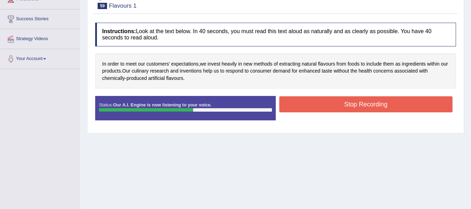
click at [323, 104] on button "Stop Recording" at bounding box center [366, 104] width 174 height 16
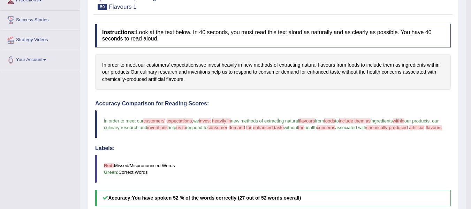
scroll to position [70, 0]
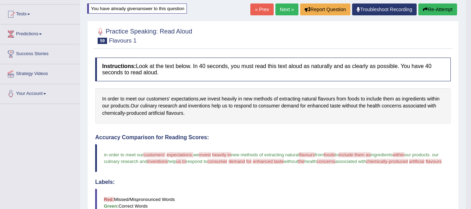
click at [426, 13] on button "Re-Attempt" at bounding box center [438, 9] width 39 height 12
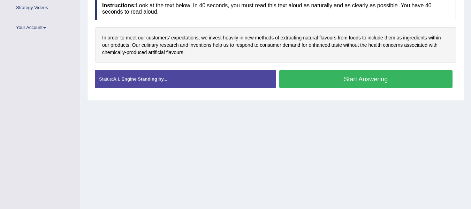
scroll to position [157, 0]
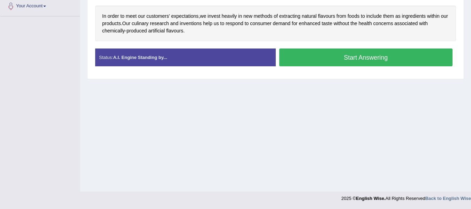
click at [315, 55] on button "Start Answering" at bounding box center [366, 57] width 174 height 18
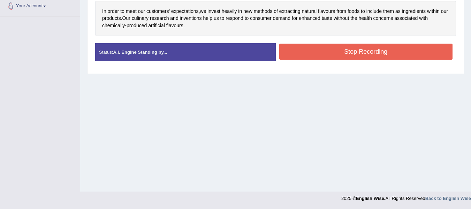
scroll to position [0, 0]
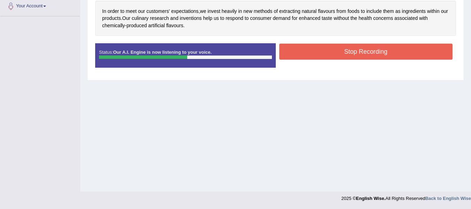
click at [306, 51] on button "Stop Recording" at bounding box center [366, 52] width 174 height 16
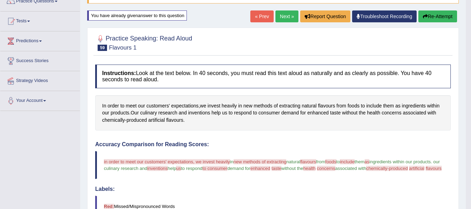
scroll to position [53, 0]
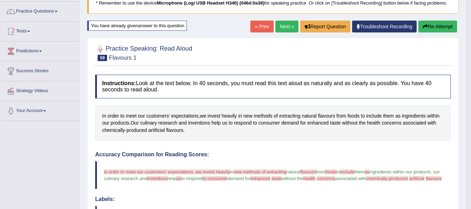
click at [425, 25] on icon "button" at bounding box center [425, 26] width 5 height 5
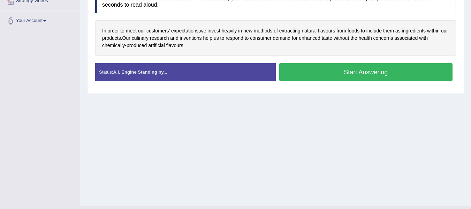
click at [301, 75] on button "Start Answering" at bounding box center [366, 72] width 174 height 18
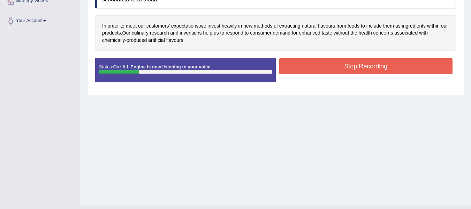
click at [388, 72] on button "Stop Recording" at bounding box center [366, 66] width 174 height 16
